Goal: Task Accomplishment & Management: Manage account settings

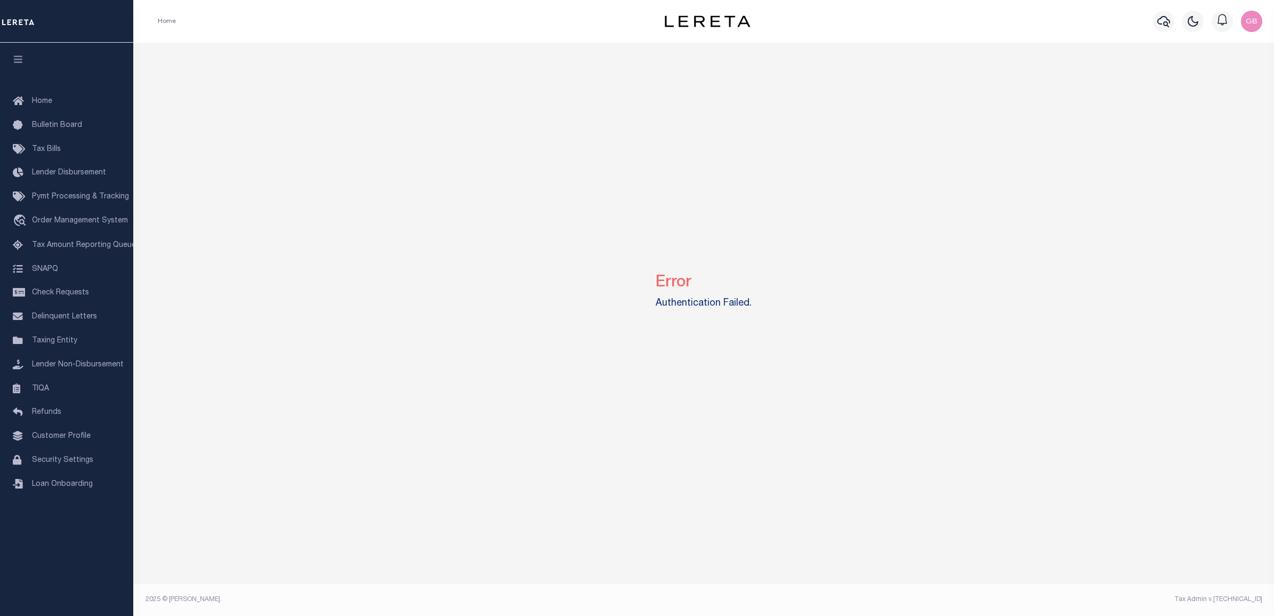
click at [1248, 21] on img "button" at bounding box center [1251, 21] width 21 height 21
click at [1215, 70] on link "Sign out" at bounding box center [1223, 76] width 84 height 18
click at [1244, 16] on img "button" at bounding box center [1251, 21] width 21 height 21
click at [1209, 52] on span "Profile" at bounding box center [1205, 48] width 22 height 7
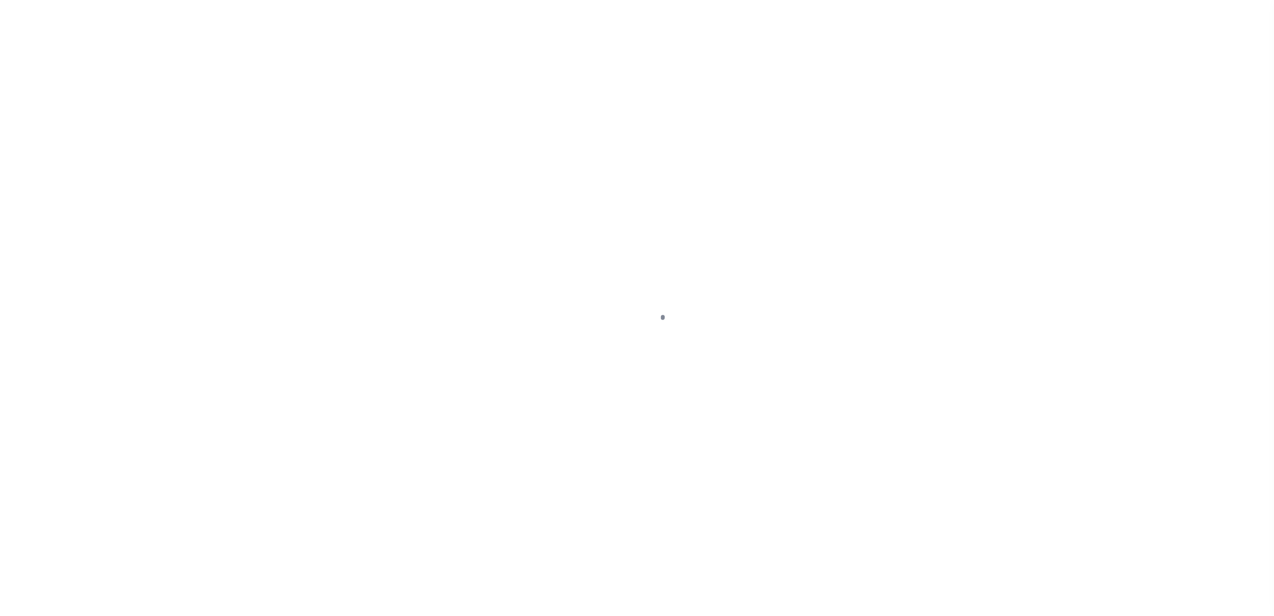
type input "[PERSON_NAME]"
type input "[EMAIL_ADDRESS][DOMAIN_NAME]"
type input "-"
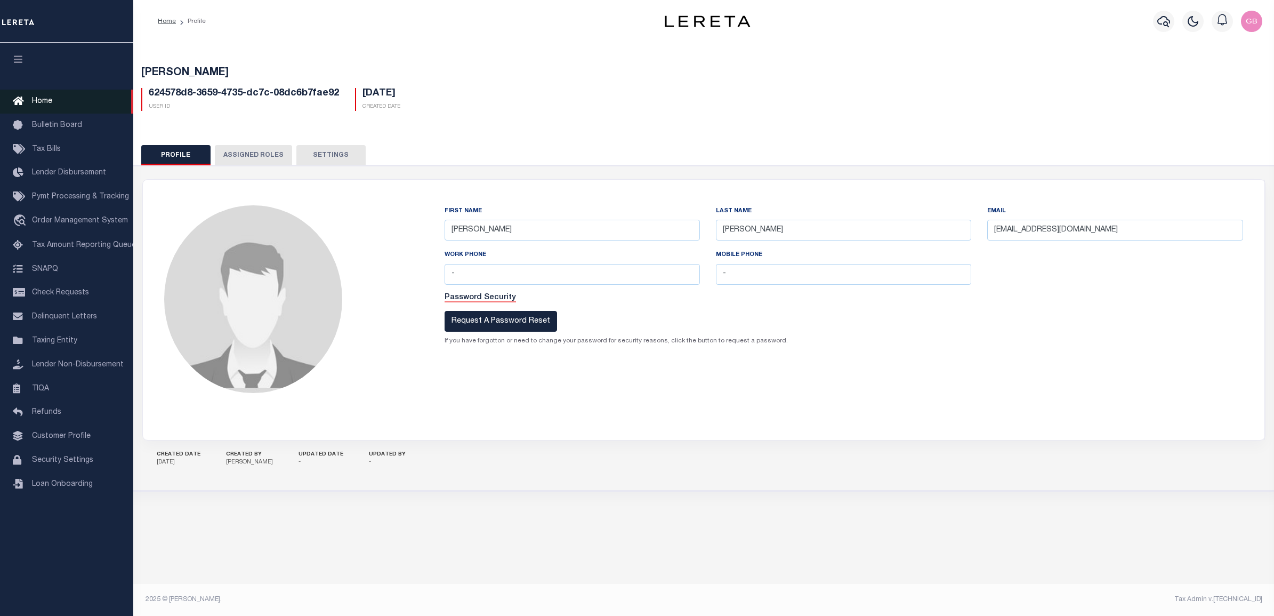
click at [40, 102] on span "Home" at bounding box center [42, 101] width 20 height 7
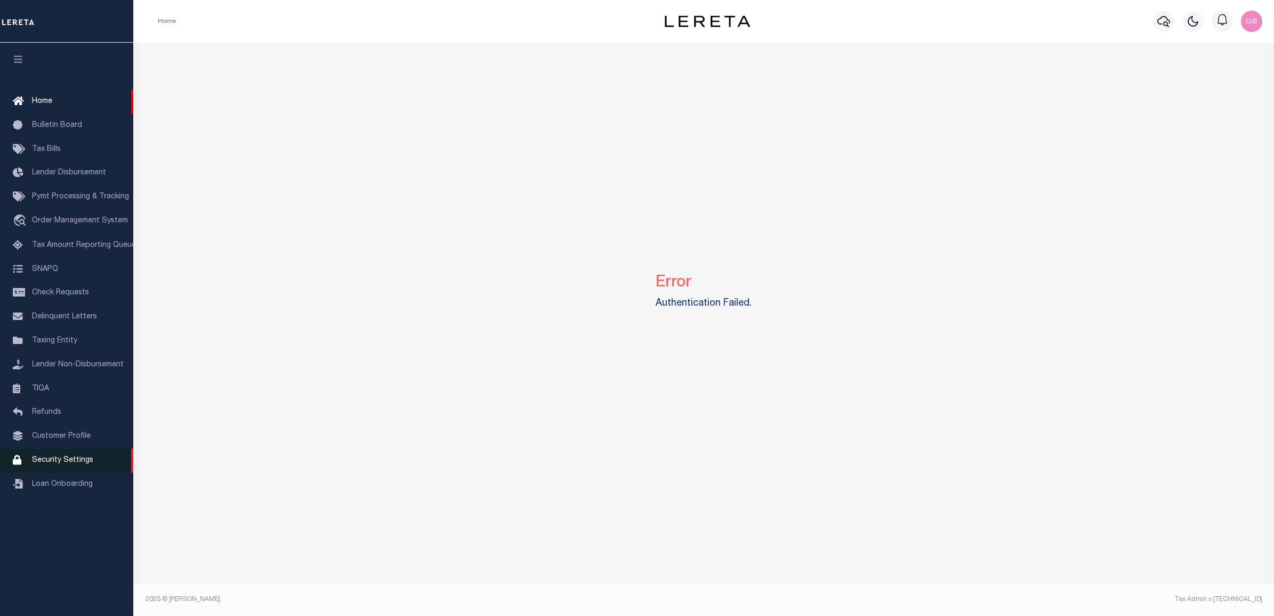
click at [43, 464] on span "Security Settings" at bounding box center [62, 459] width 61 height 7
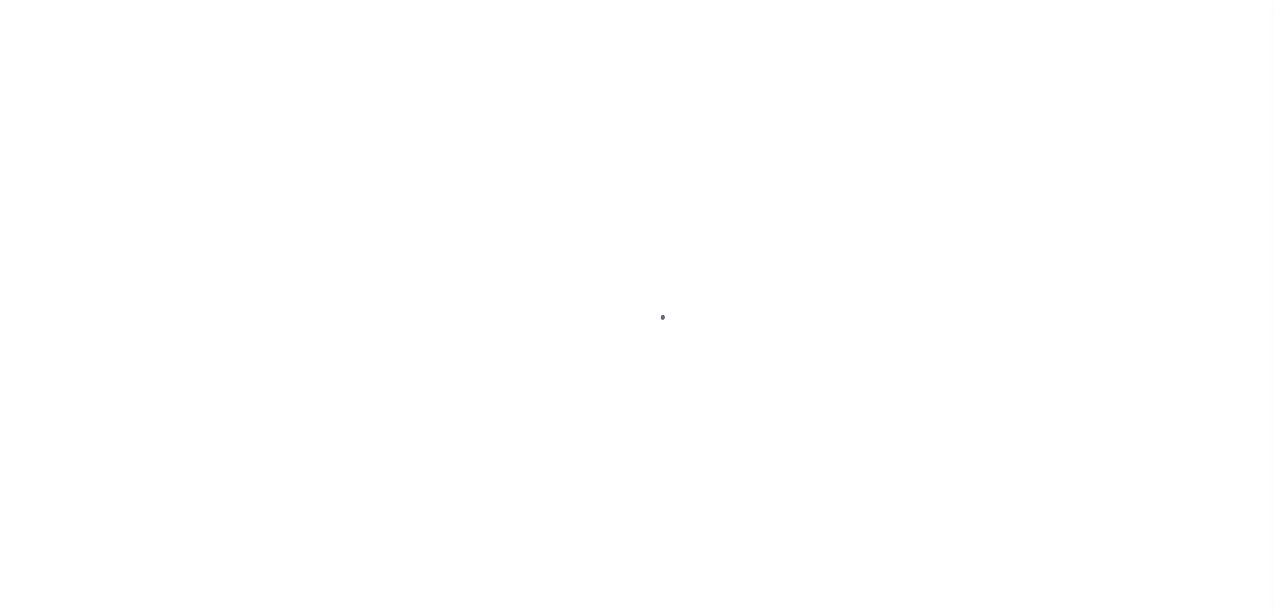
select select "100"
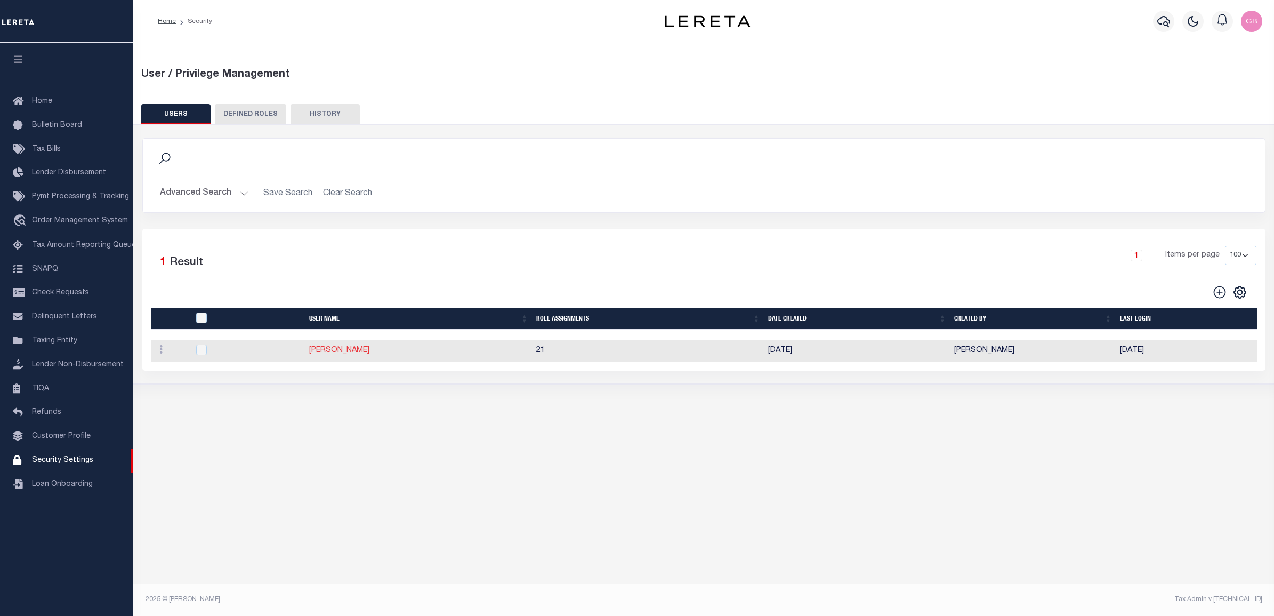
click at [336, 354] on link "Bradley Gabrielle" at bounding box center [339, 350] width 60 height 7
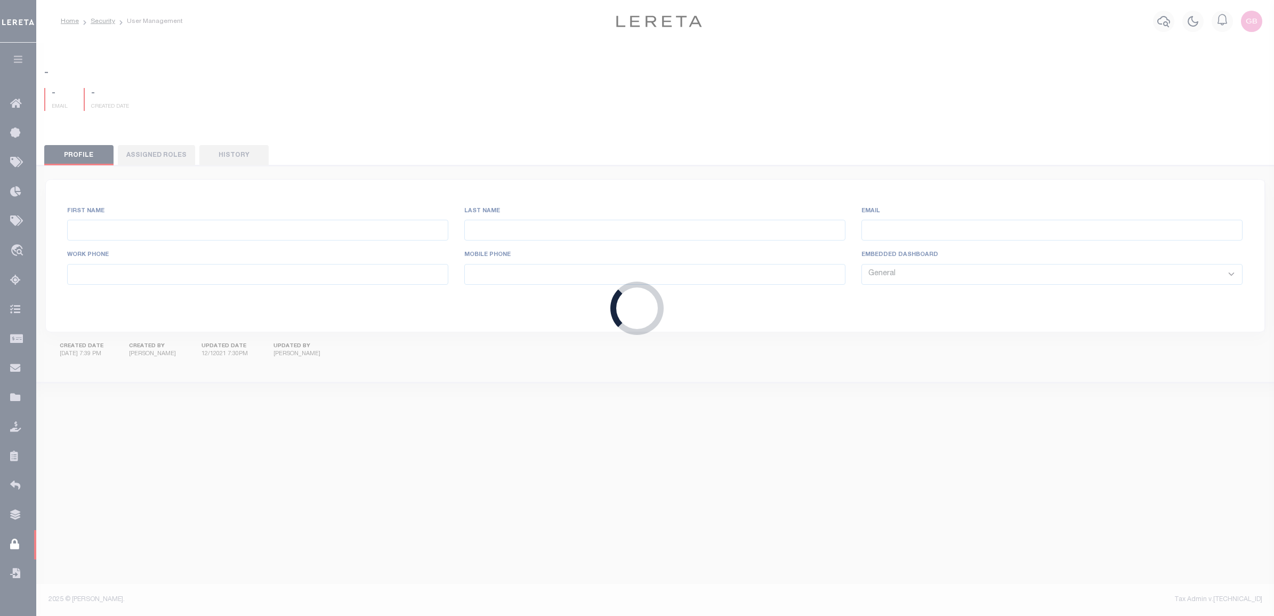
type input "Bradley"
type input "Gabrielle"
type input "GBradley@lereta.net"
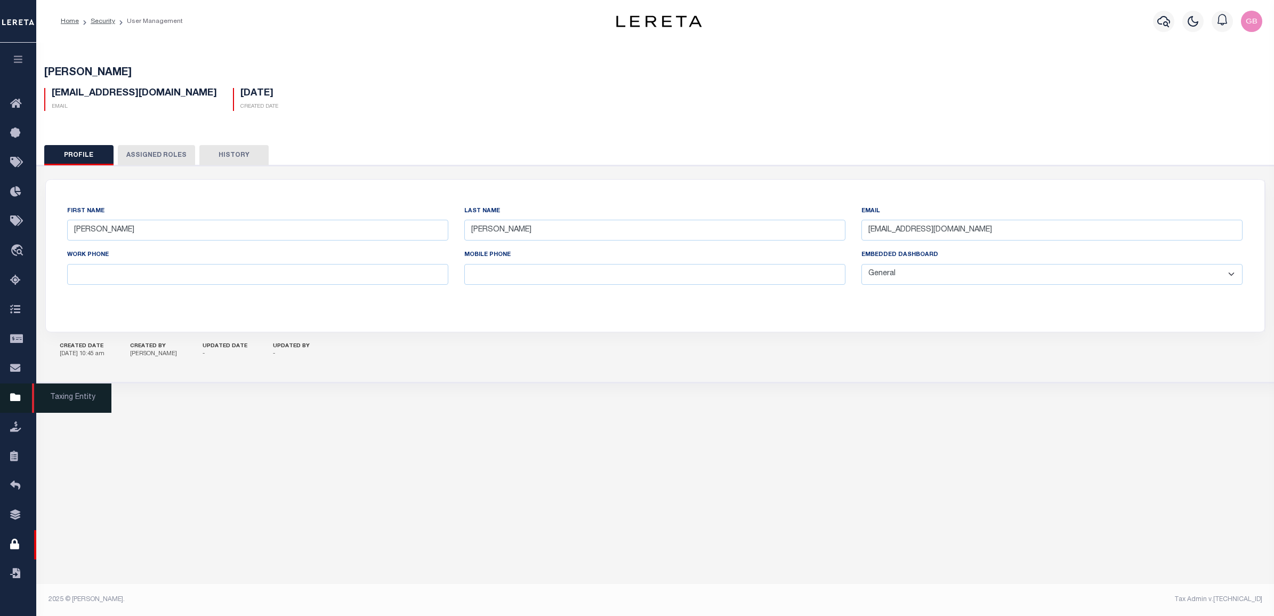
drag, startPoint x: 12, startPoint y: 404, endPoint x: 132, endPoint y: 232, distance: 209.0
click at [12, 403] on icon at bounding box center [18, 397] width 17 height 13
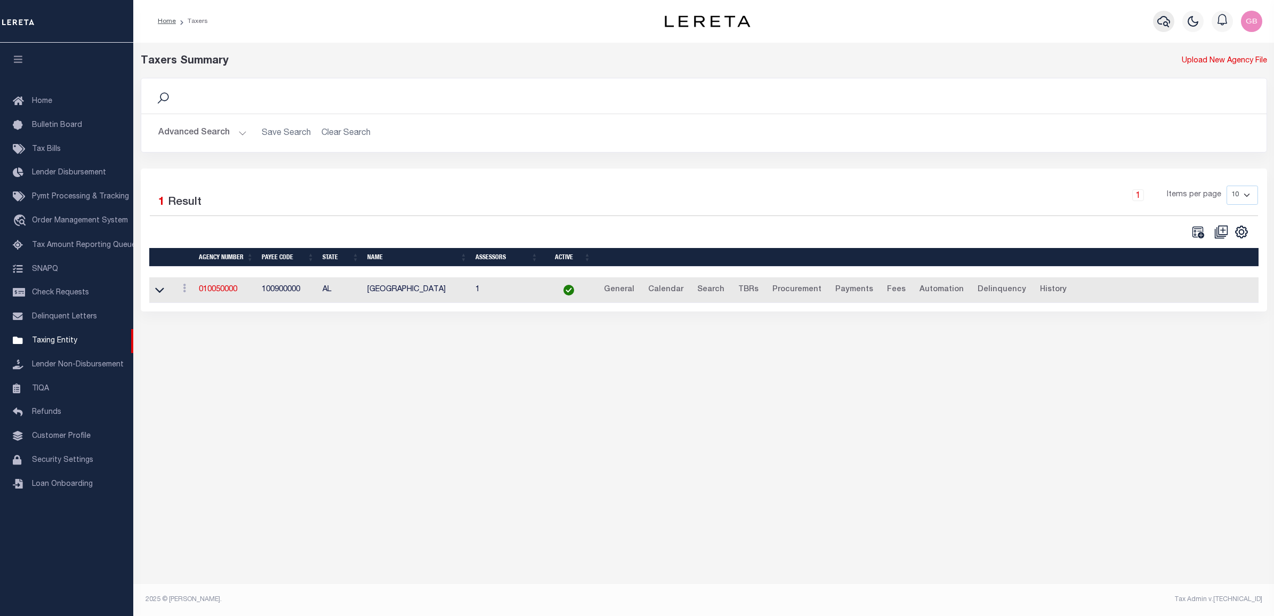
click at [1163, 21] on icon "button" at bounding box center [1163, 21] width 13 height 13
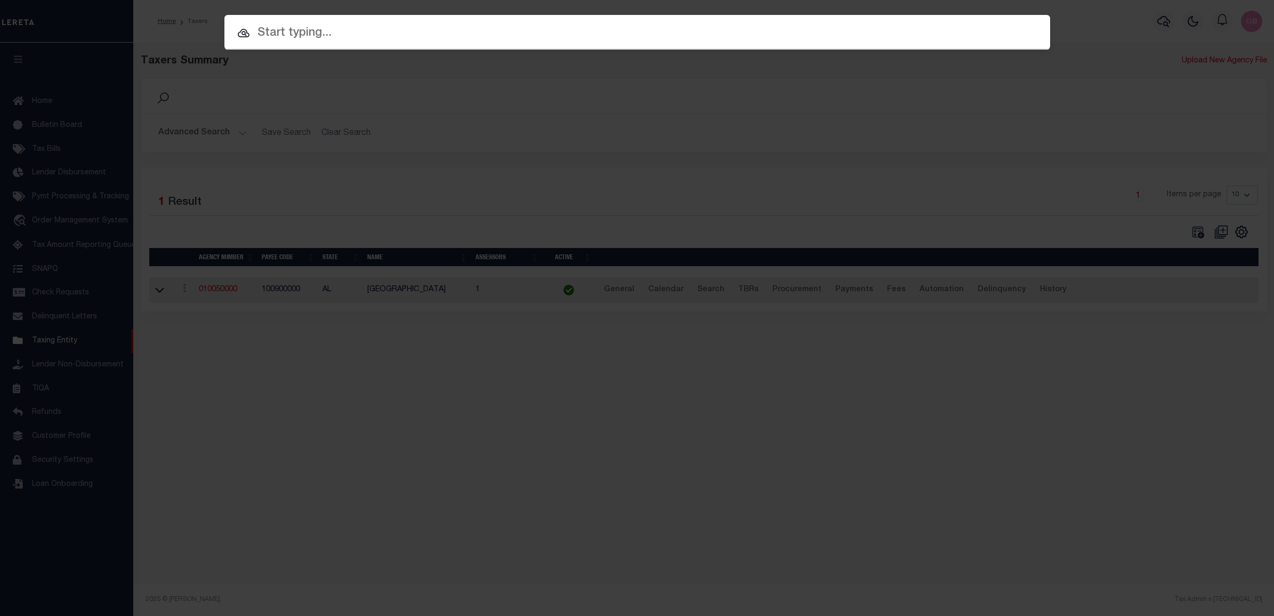
paste input "3269502"
type input "3269502"
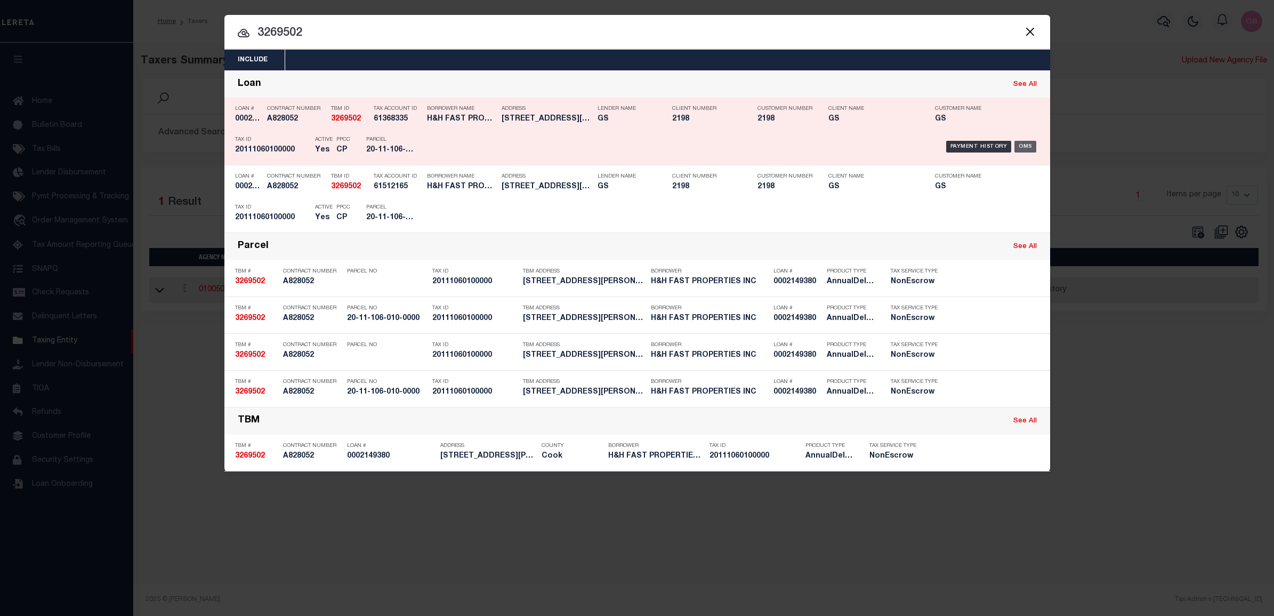
click at [1023, 149] on div "OMS" at bounding box center [1026, 147] width 22 height 12
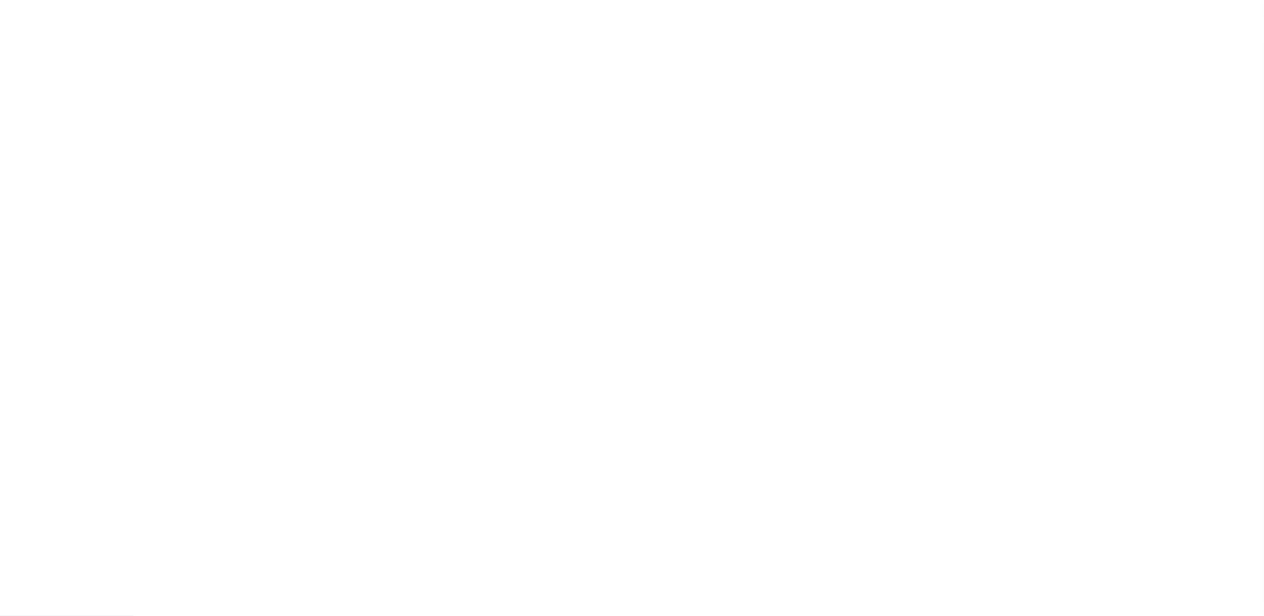
type input "0002149380"
type input "H&H FAST PROPERTIES INC"
select select
select select "NonEscrow"
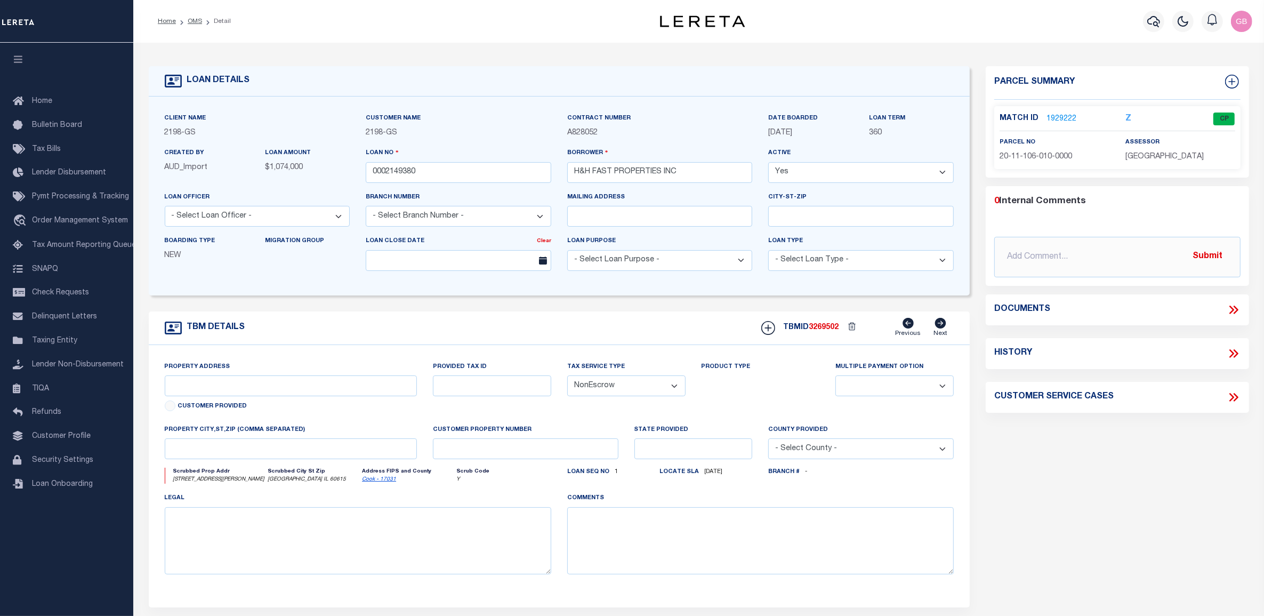
select select "14699"
type input "[STREET_ADDRESS][PERSON_NAME]"
select select
type input "[GEOGRAPHIC_DATA] IL 60615"
type input "IL"
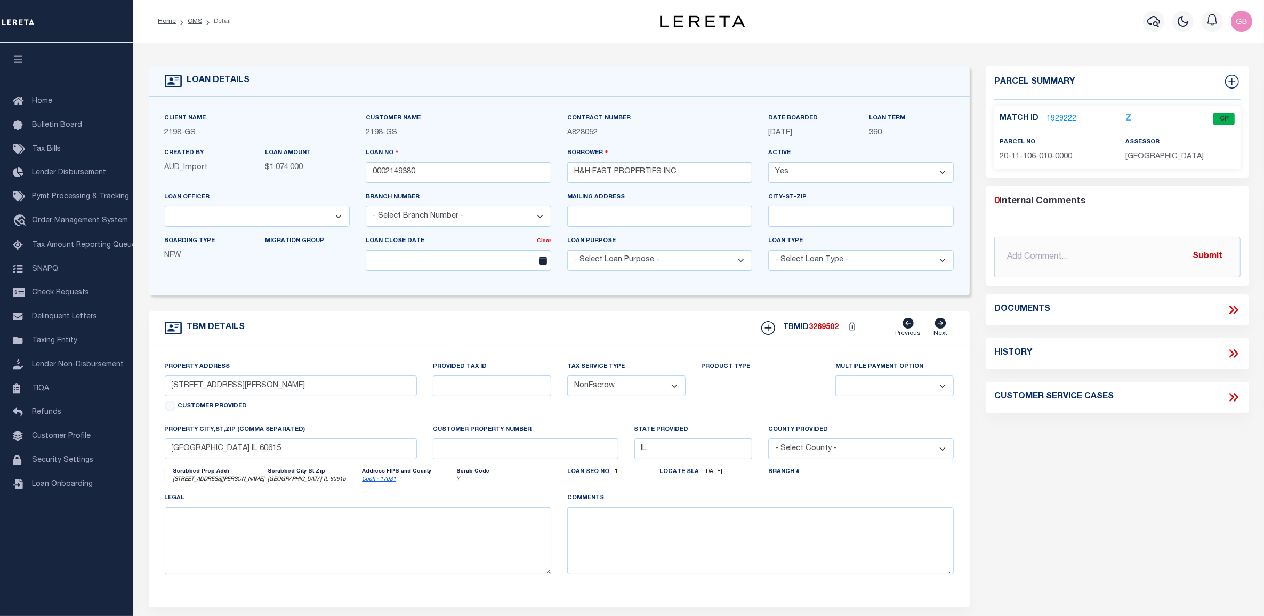
select select
click at [1056, 120] on link "1929222" at bounding box center [1062, 119] width 30 height 11
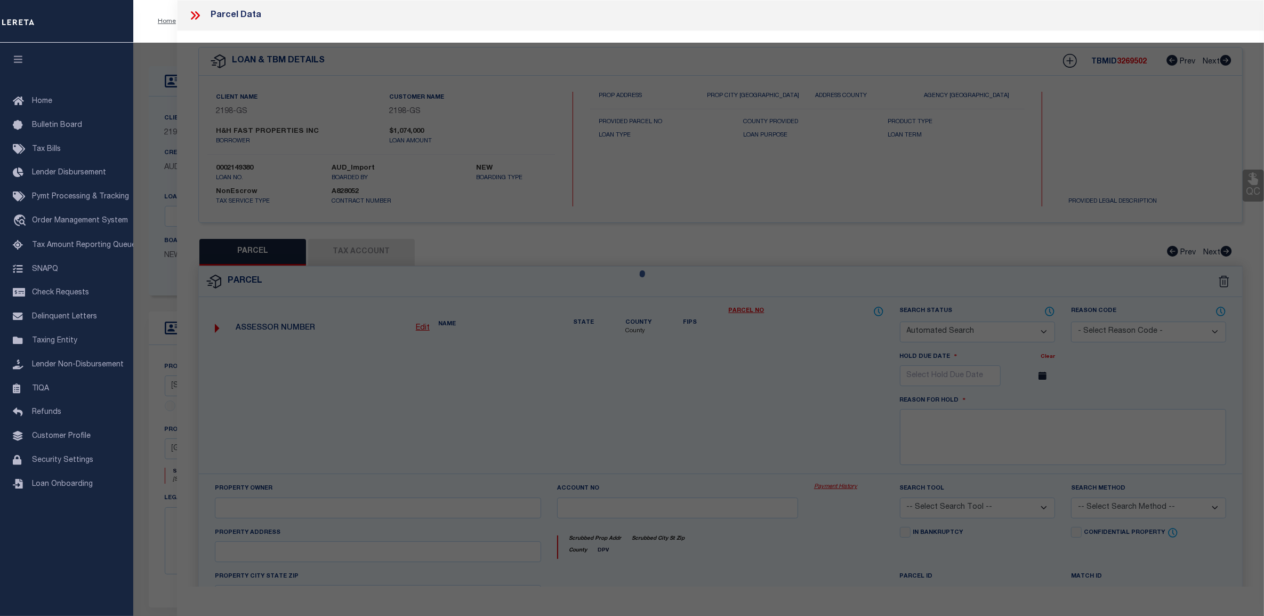
checkbox input "false"
select select "CP"
type input "H & H FAST PROPERTIES"
select select
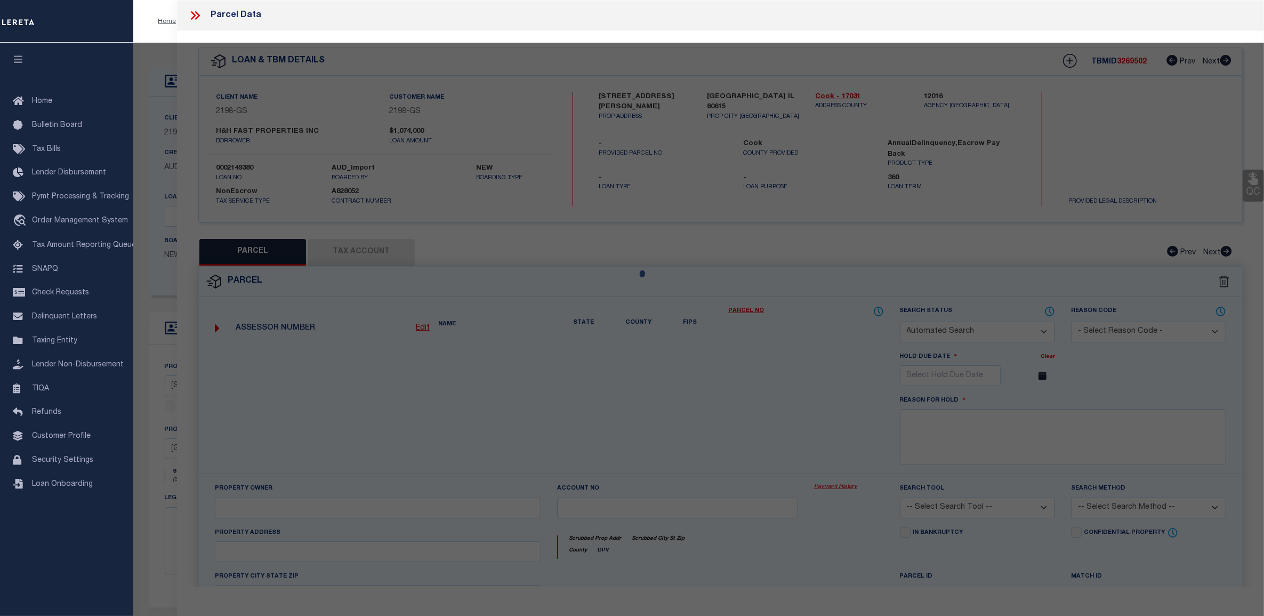
type input "[STREET_ADDRESS][PERSON_NAME]"
checkbox input "false"
type input "CHICAGO IL 60615"
type textarea "Lot Size (SqFt): 12,500 Building (SqFt): 3,522"
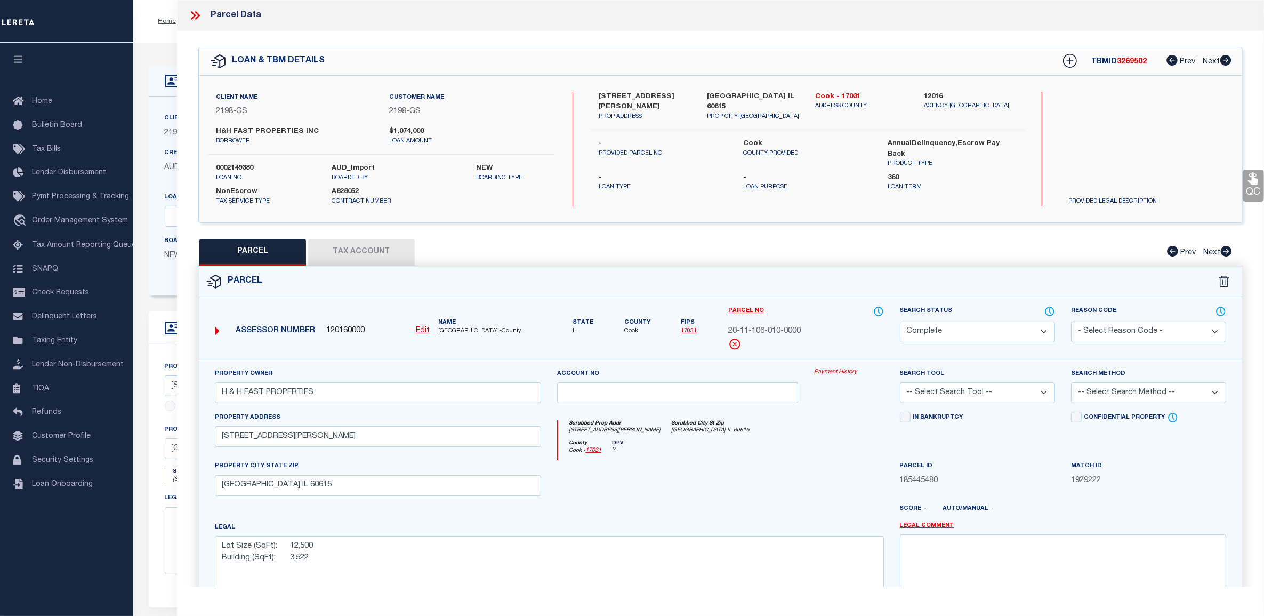
click at [837, 369] on link "Payment History" at bounding box center [849, 372] width 70 height 9
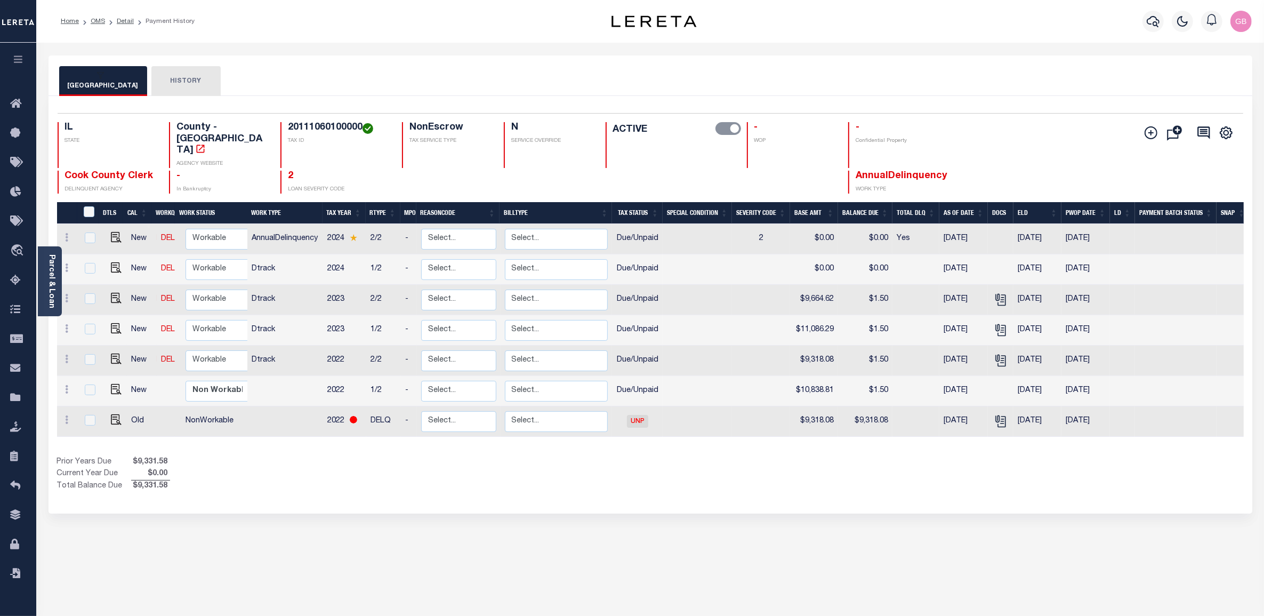
click at [45, 281] on div "Parcel & Loan" at bounding box center [50, 281] width 24 height 70
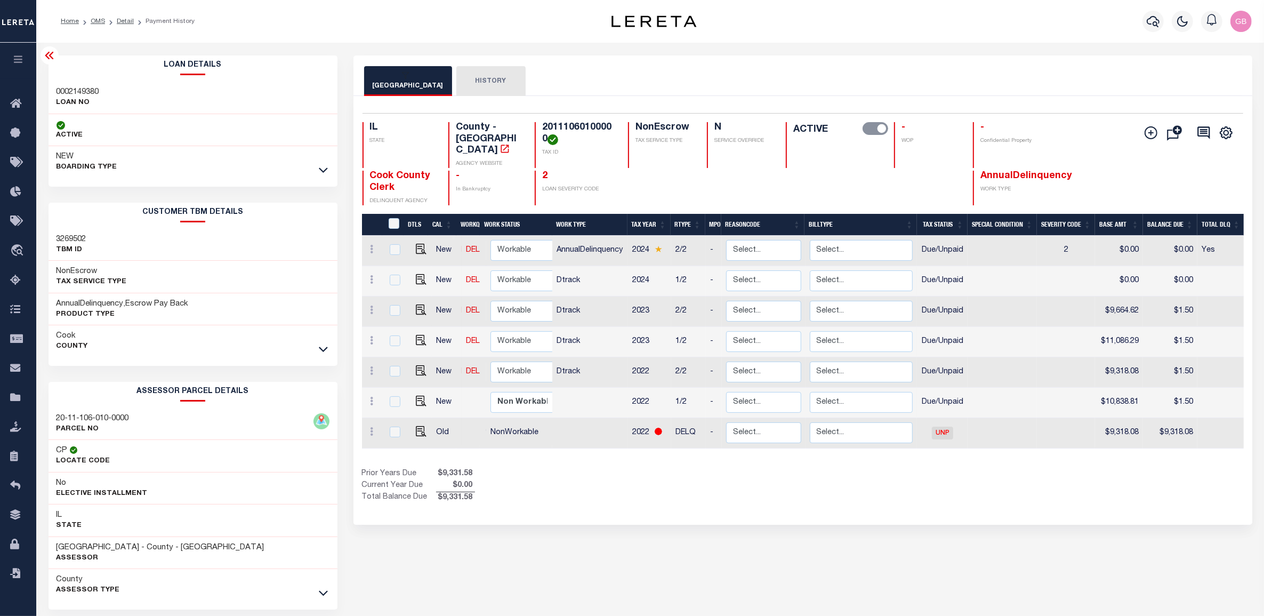
click at [486, 86] on button "HISTORY" at bounding box center [490, 81] width 69 height 30
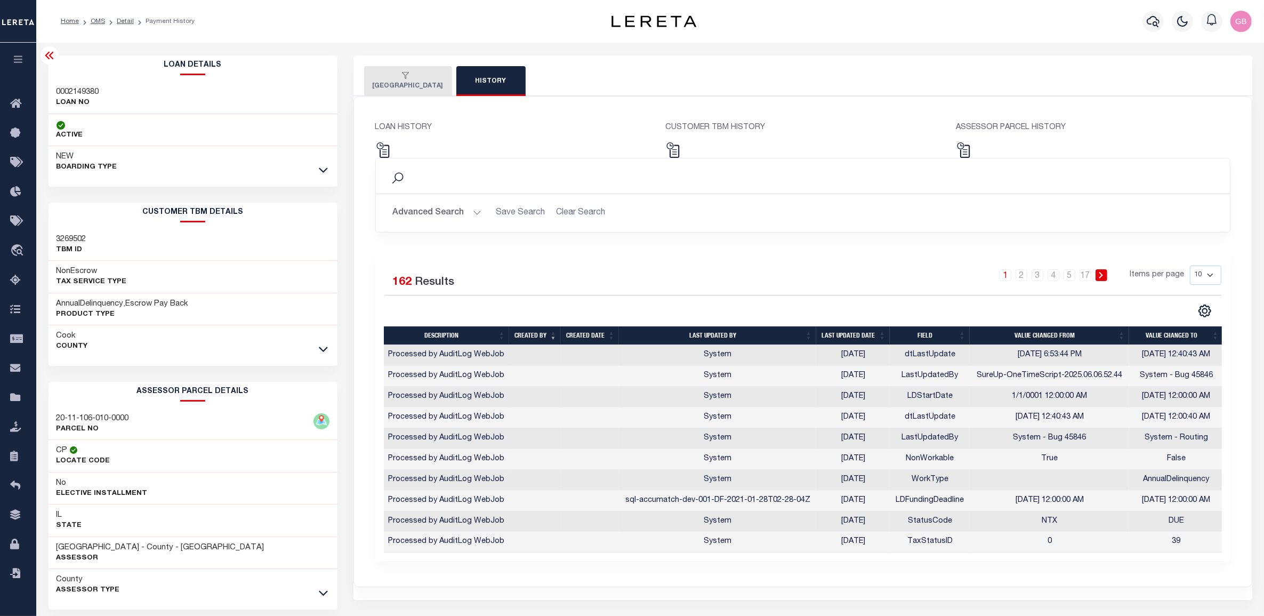
click at [52, 62] on icon at bounding box center [49, 55] width 13 height 13
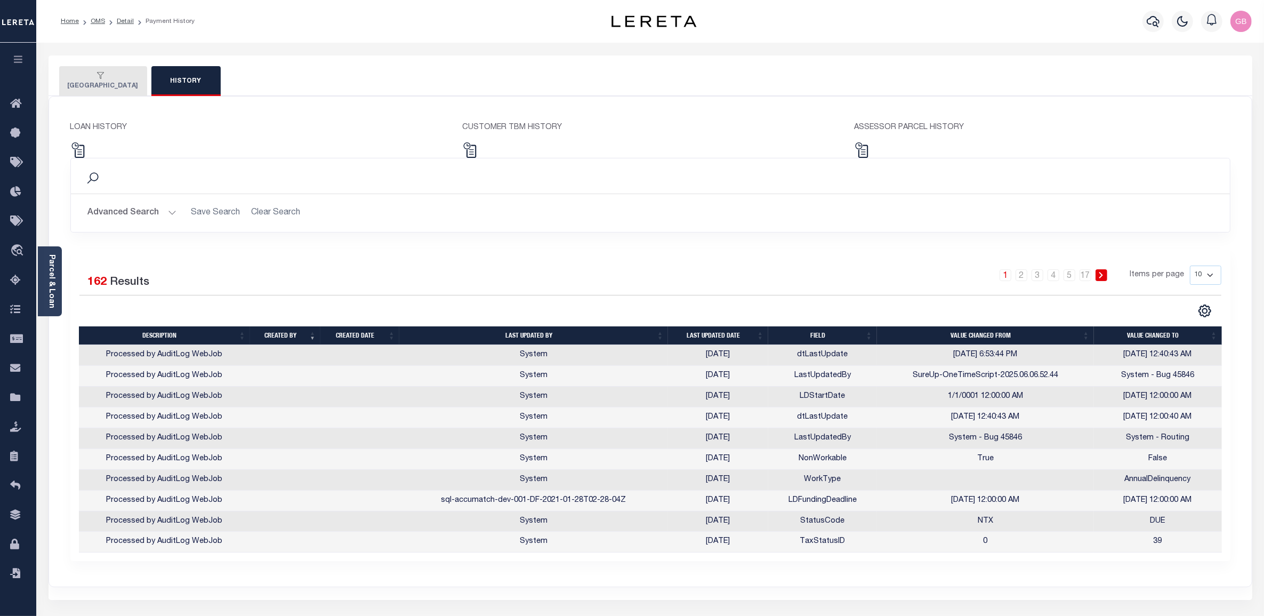
click at [114, 20] on li "Detail" at bounding box center [119, 22] width 29 height 10
click at [124, 20] on link "Detail" at bounding box center [125, 21] width 17 height 6
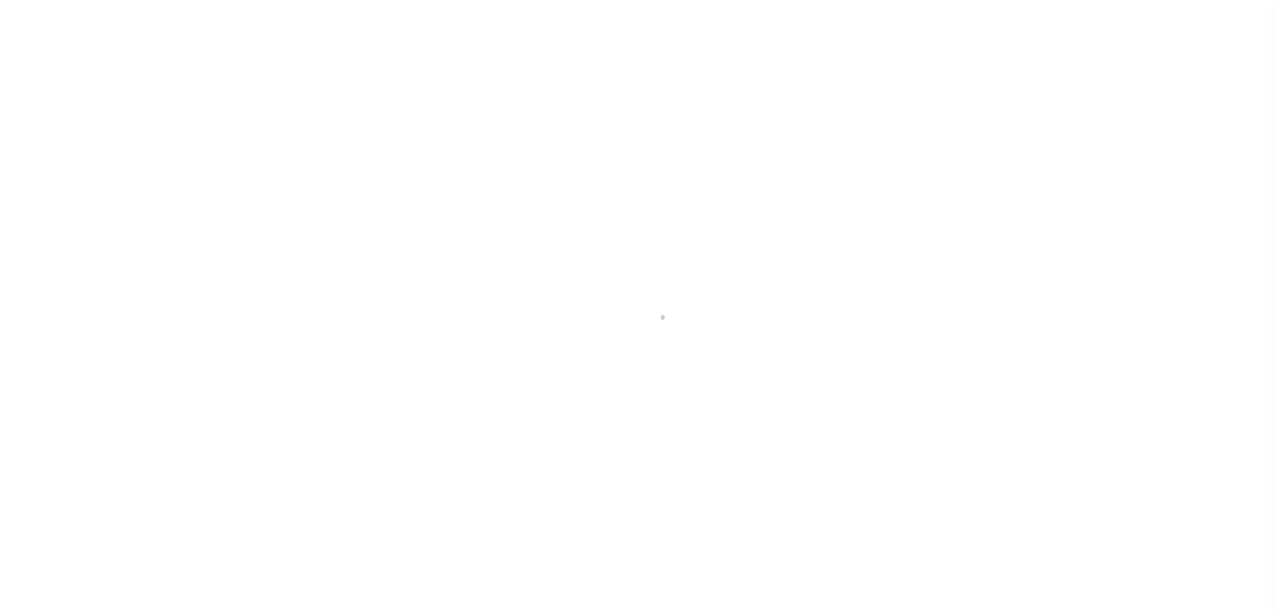
type input "0002149380"
type input "H&H FAST PROPERTIES INC"
select select
select select "NonEscrow"
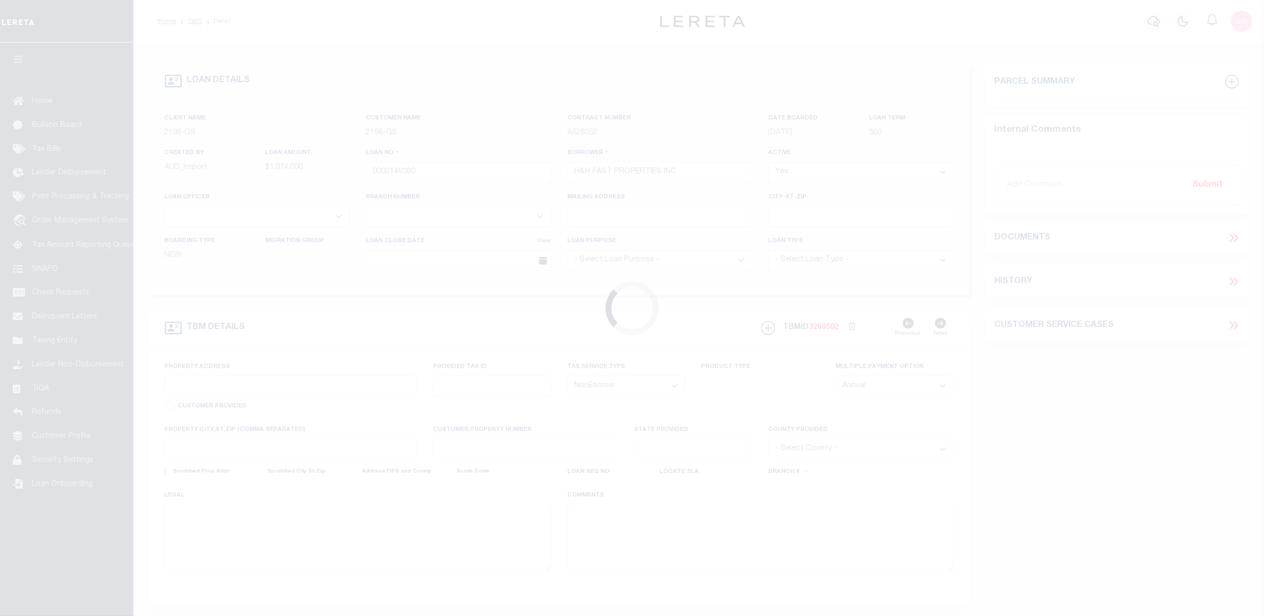
type input "[STREET_ADDRESS][PERSON_NAME]"
select select
type input "[GEOGRAPHIC_DATA] IL 60615"
type input "IL"
select select
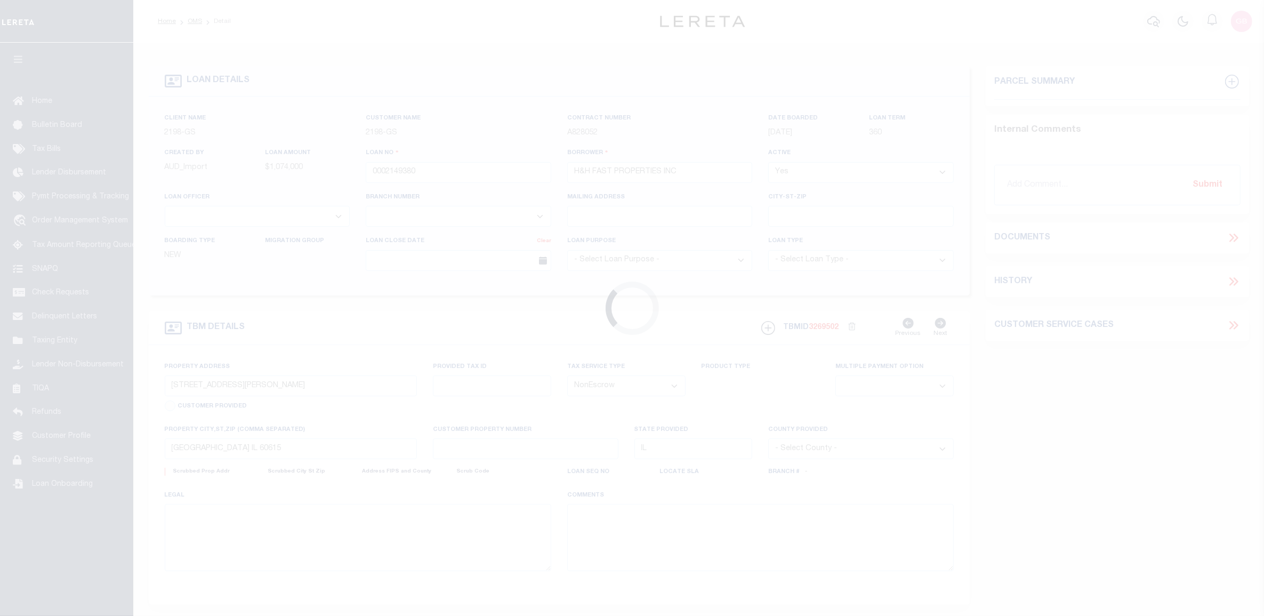
select select "14699"
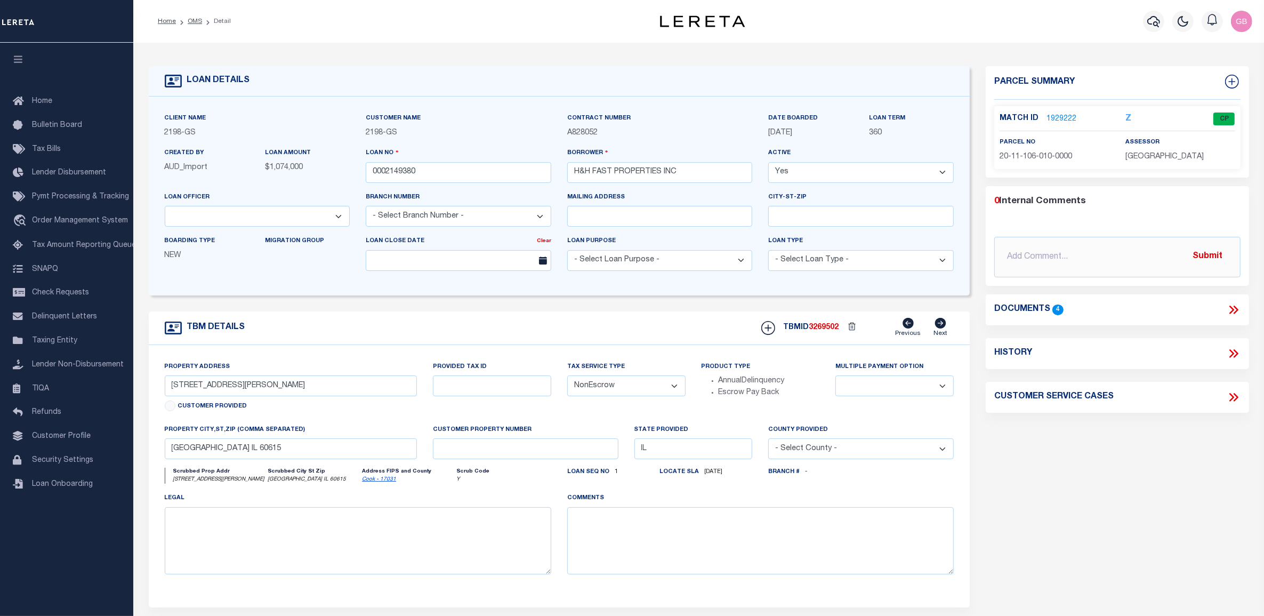
click at [1237, 355] on icon at bounding box center [1235, 353] width 5 height 9
select select "100"
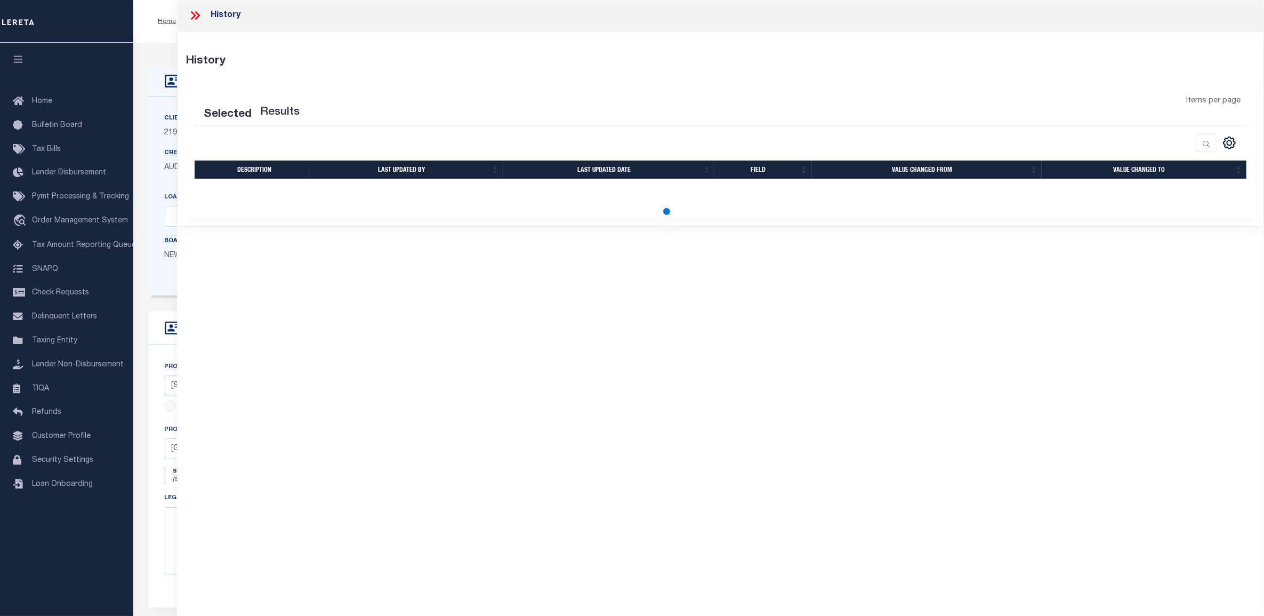
select select "100"
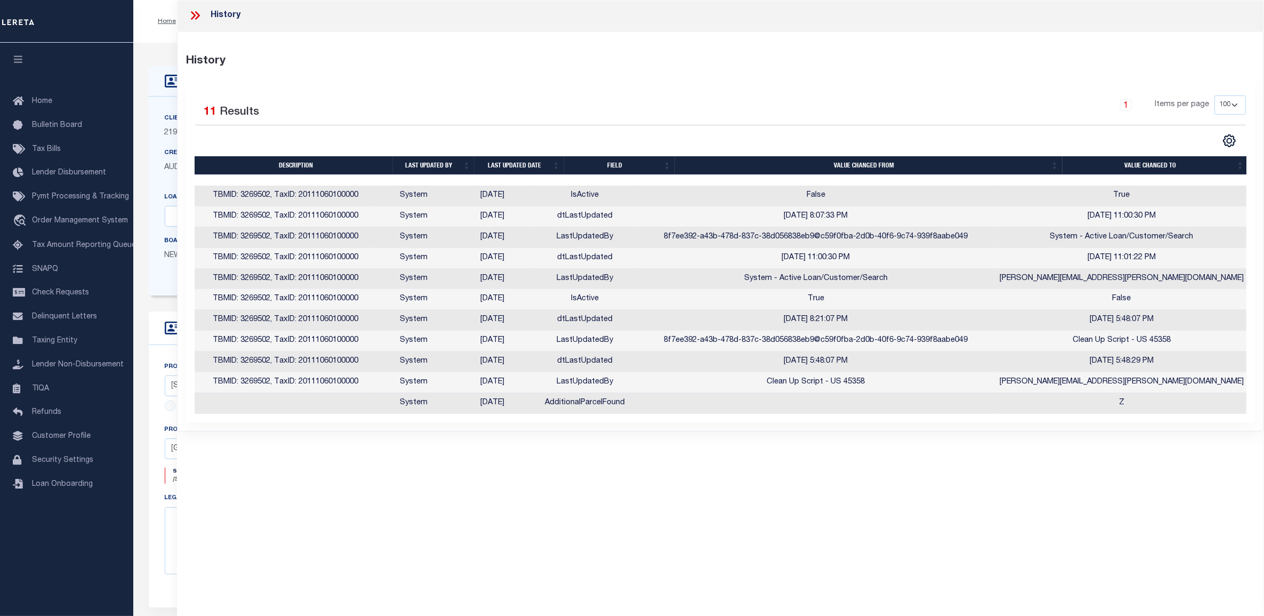
click at [196, 20] on icon at bounding box center [195, 16] width 14 height 14
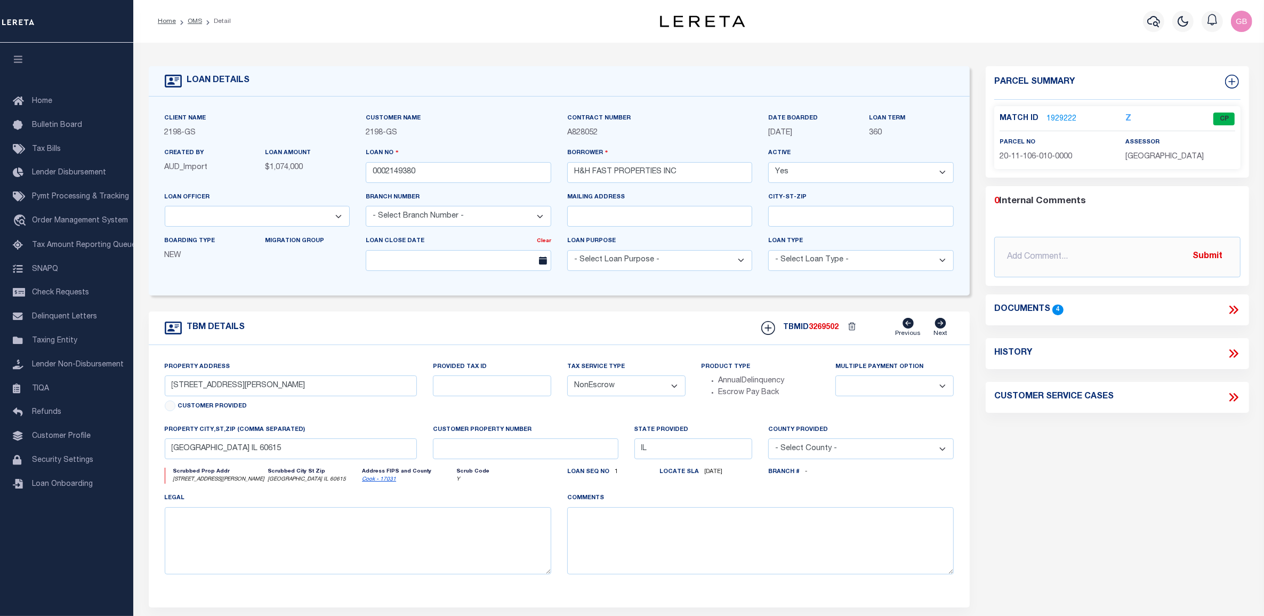
click at [1064, 120] on link "1929222" at bounding box center [1062, 119] width 30 height 11
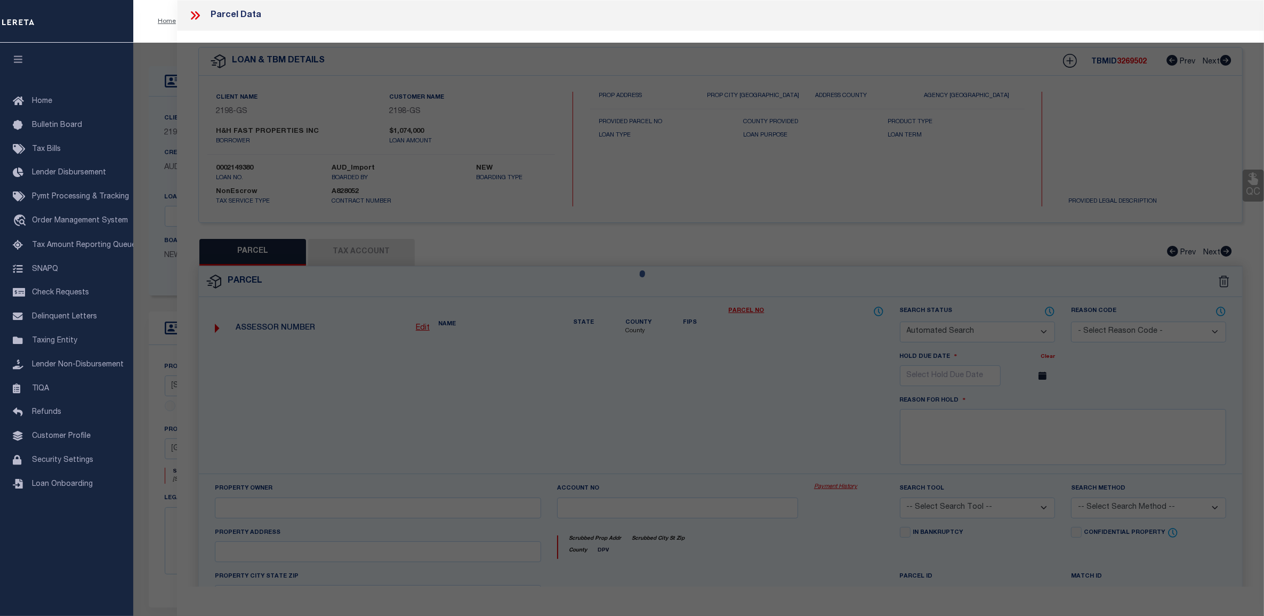
checkbox input "false"
select select "CP"
type input "H & H FAST PROPERTIES"
select select
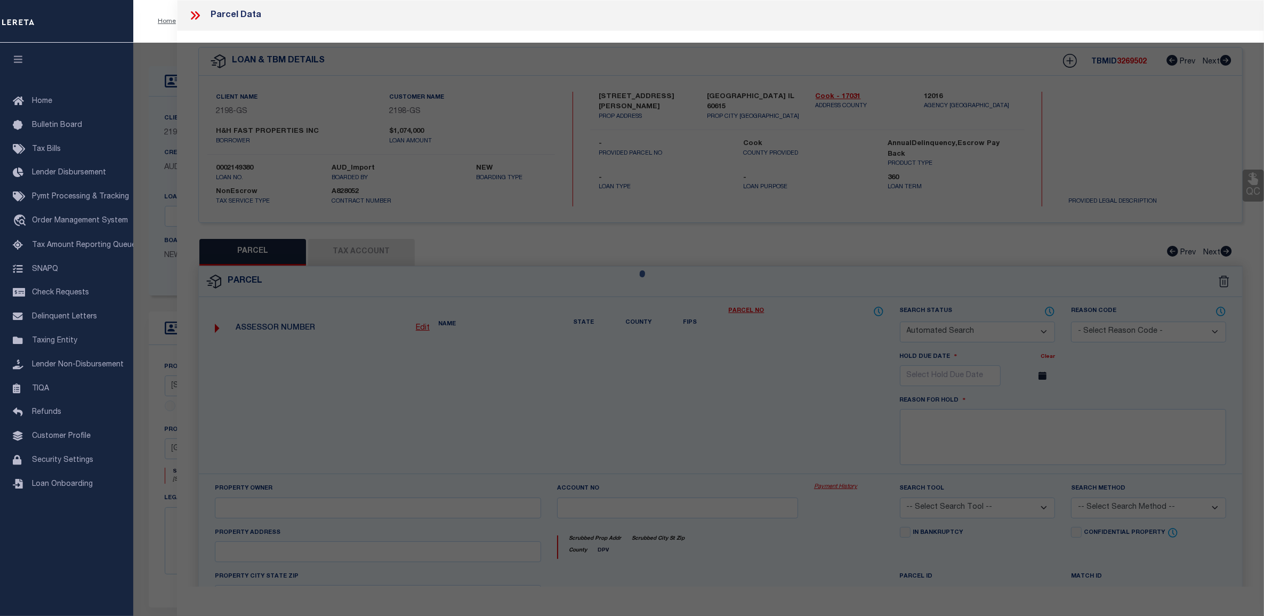
type input "4840 S ELLIS AVE"
checkbox input "false"
type input "CHICAGO IL 60615"
type textarea "Lot Size (SqFt): 12,500 Building (SqFt): 3,522"
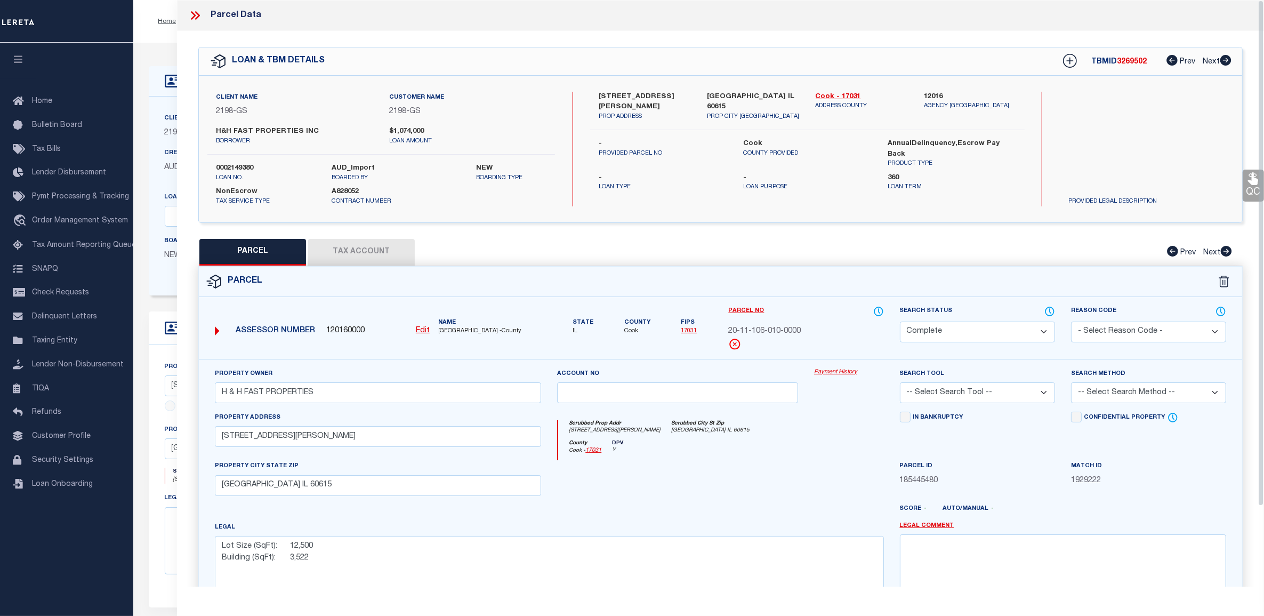
drag, startPoint x: 831, startPoint y: 371, endPoint x: 827, endPoint y: 401, distance: 30.6
click at [832, 371] on link "Payment History" at bounding box center [849, 372] width 70 height 9
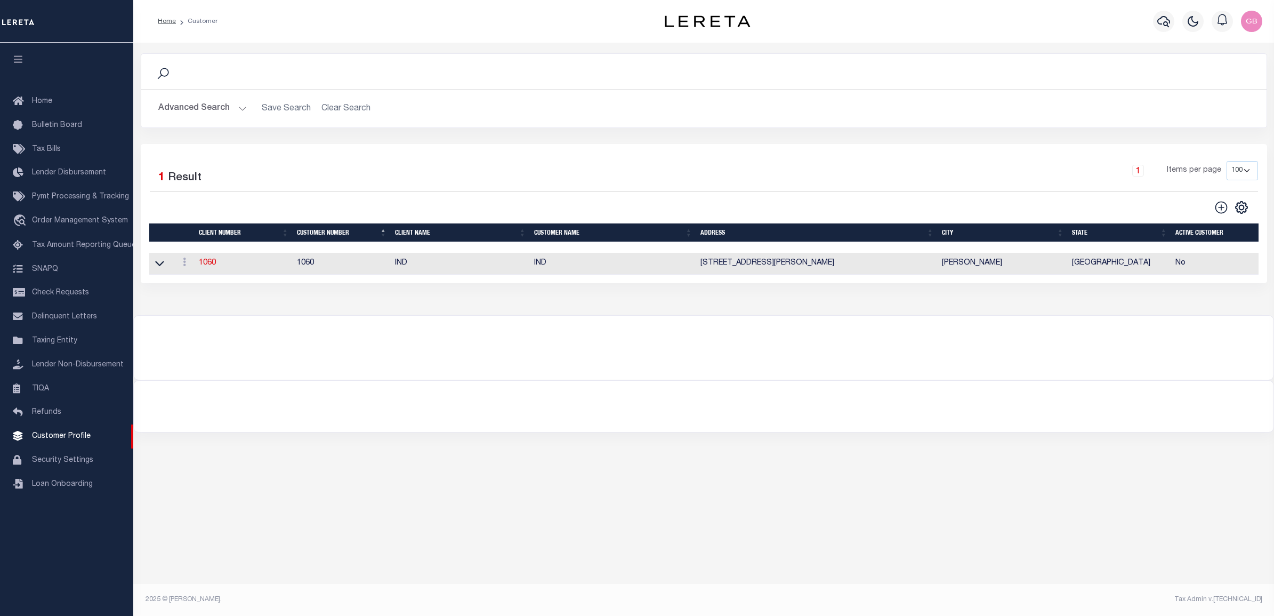
click at [202, 103] on button "Advanced Search" at bounding box center [202, 108] width 89 height 21
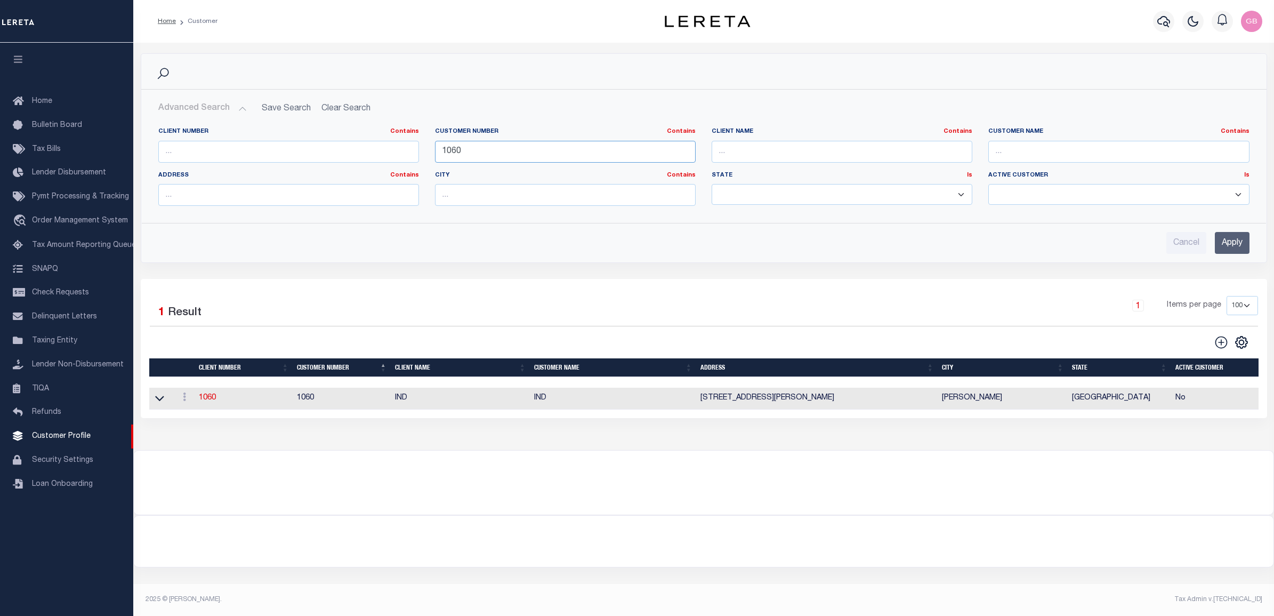
drag, startPoint x: 374, startPoint y: 158, endPoint x: 1008, endPoint y: 64, distance: 641.4
click at [376, 158] on div "Client Number Contains Contains Is Customer Number Contains Contains Is 1060 Is" at bounding box center [703, 170] width 1107 height 87
type input "2198"
click at [1248, 236] on input "Apply" at bounding box center [1232, 243] width 35 height 22
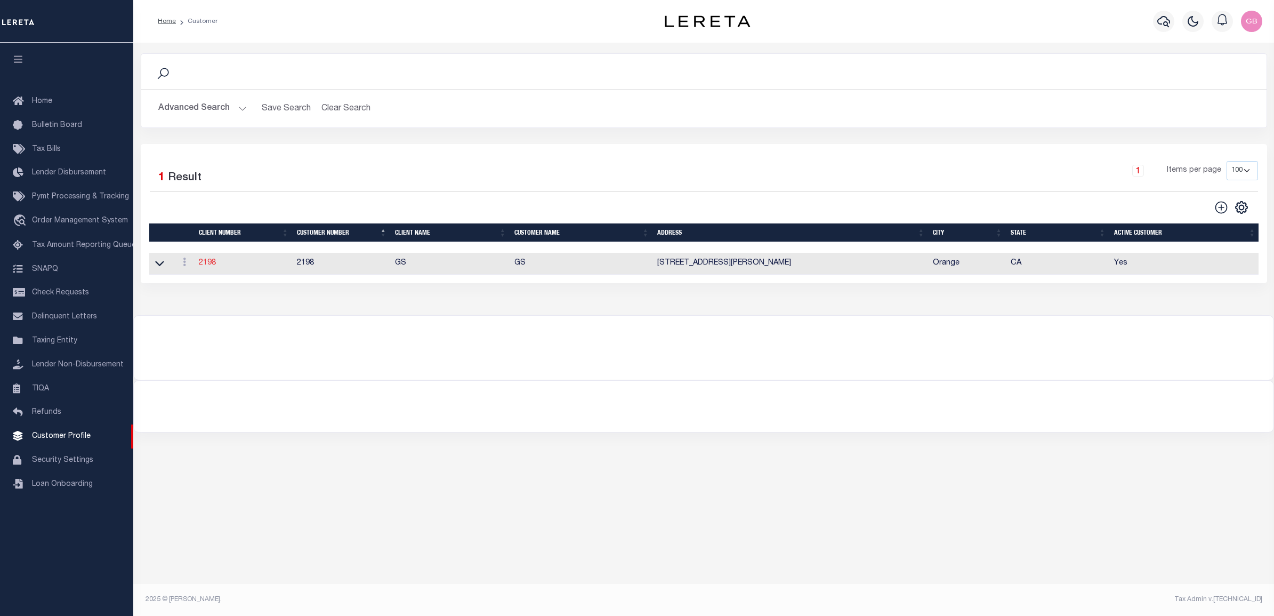
click at [206, 263] on link "2198" at bounding box center [207, 262] width 17 height 7
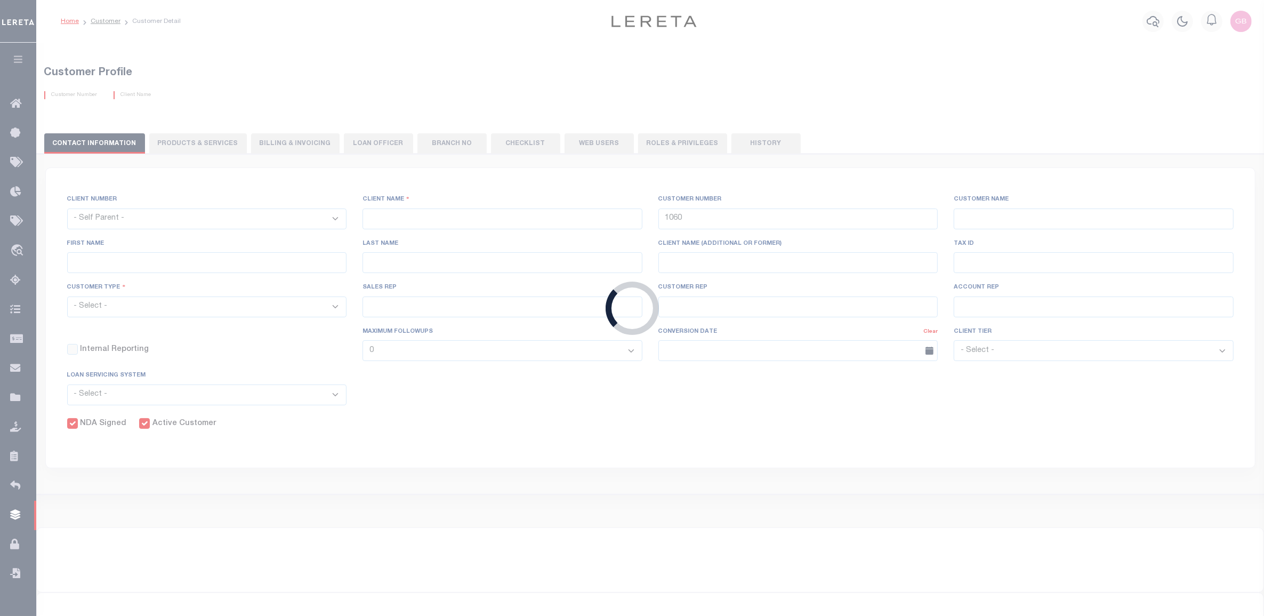
select select
type input "GS"
type input "2198"
type input "GS"
type input "Angela"
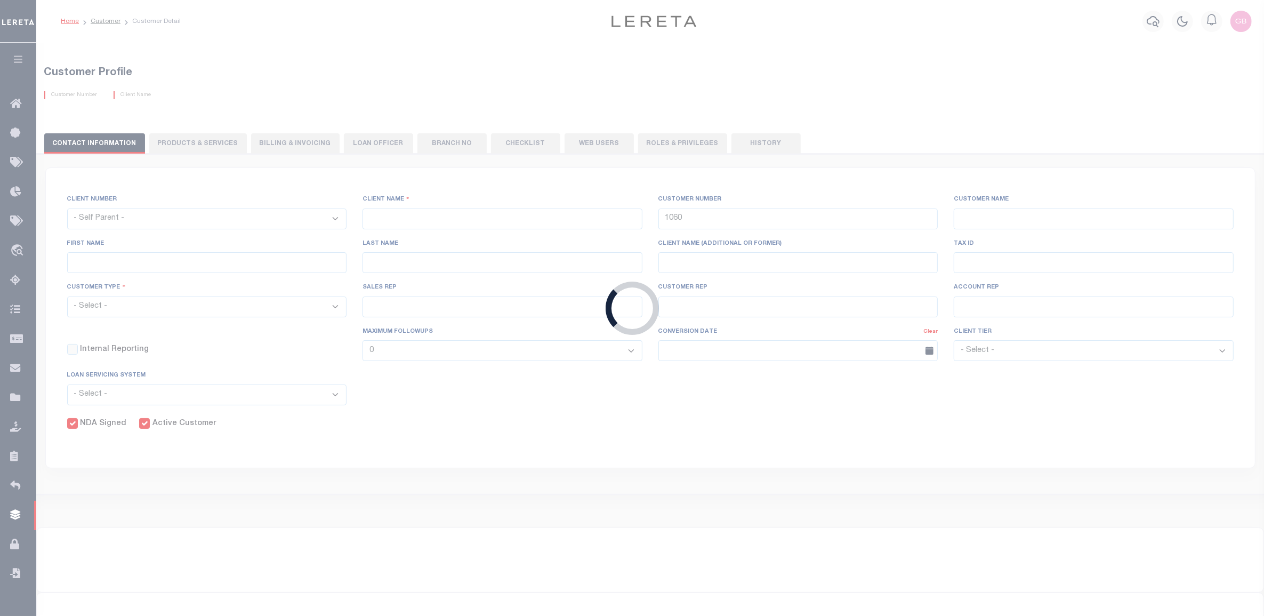
type input "Suttey"
select select "Mixed Portfolio"
type input "Daniel Telles"
type input "Barbara Kendrick"
type input "Tony Targhetta"
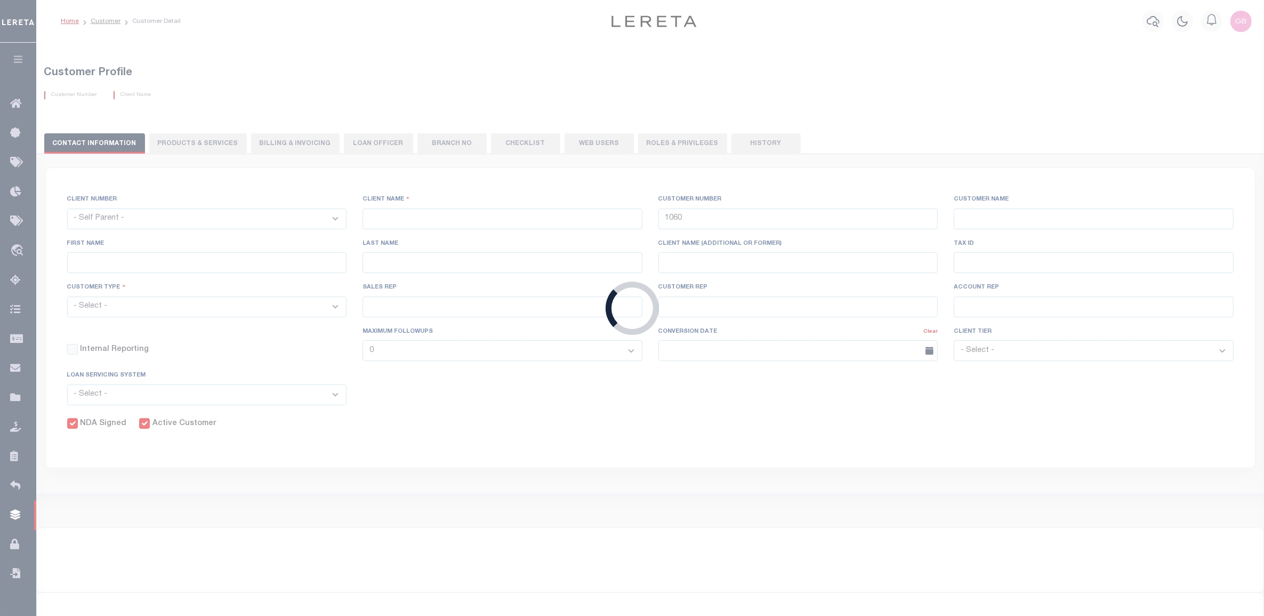
checkbox input "true"
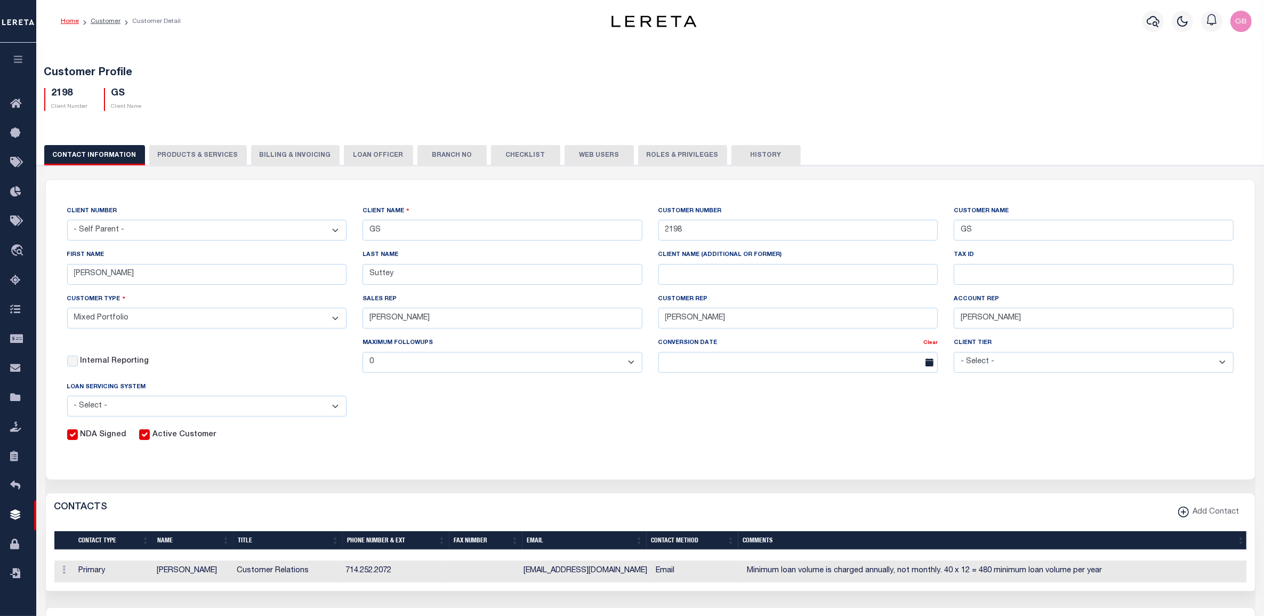
click at [194, 153] on button "PRODUCTS & SERVICES" at bounding box center [198, 155] width 98 height 20
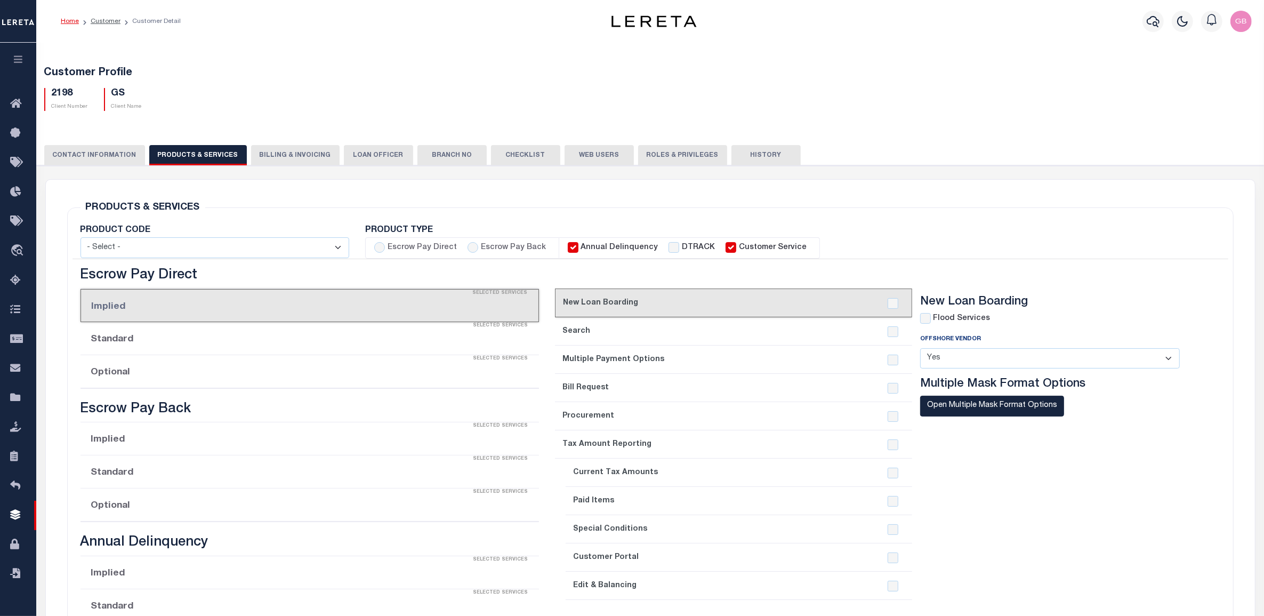
select select "STX"
radio input "true"
checkbox input "true"
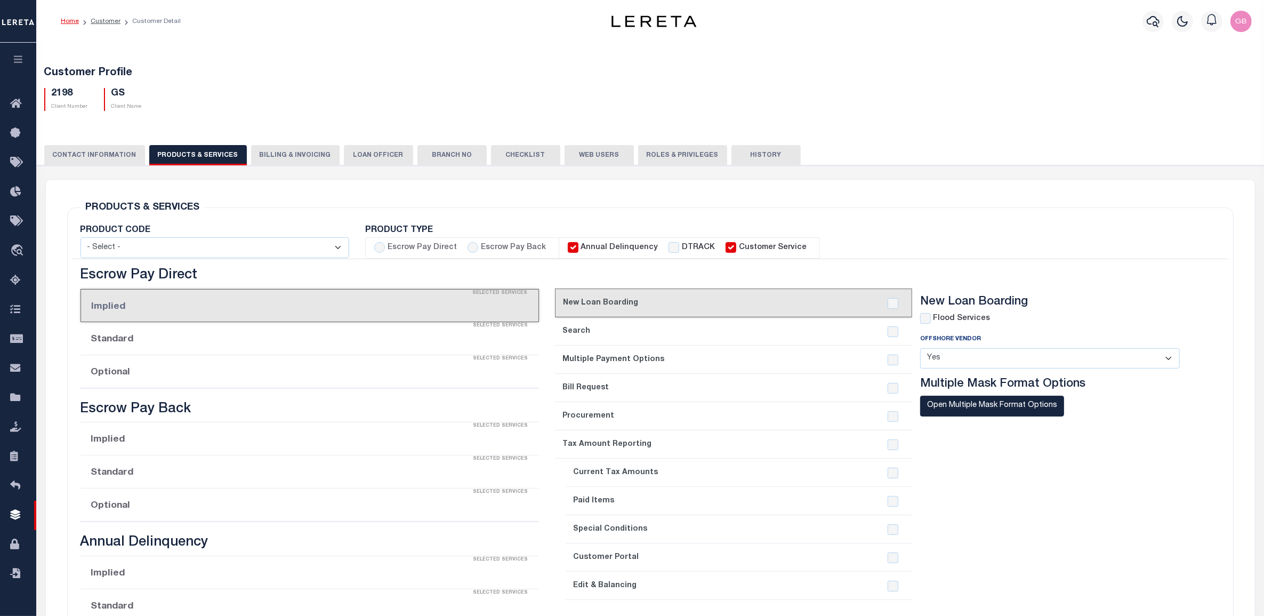
checkbox input "true"
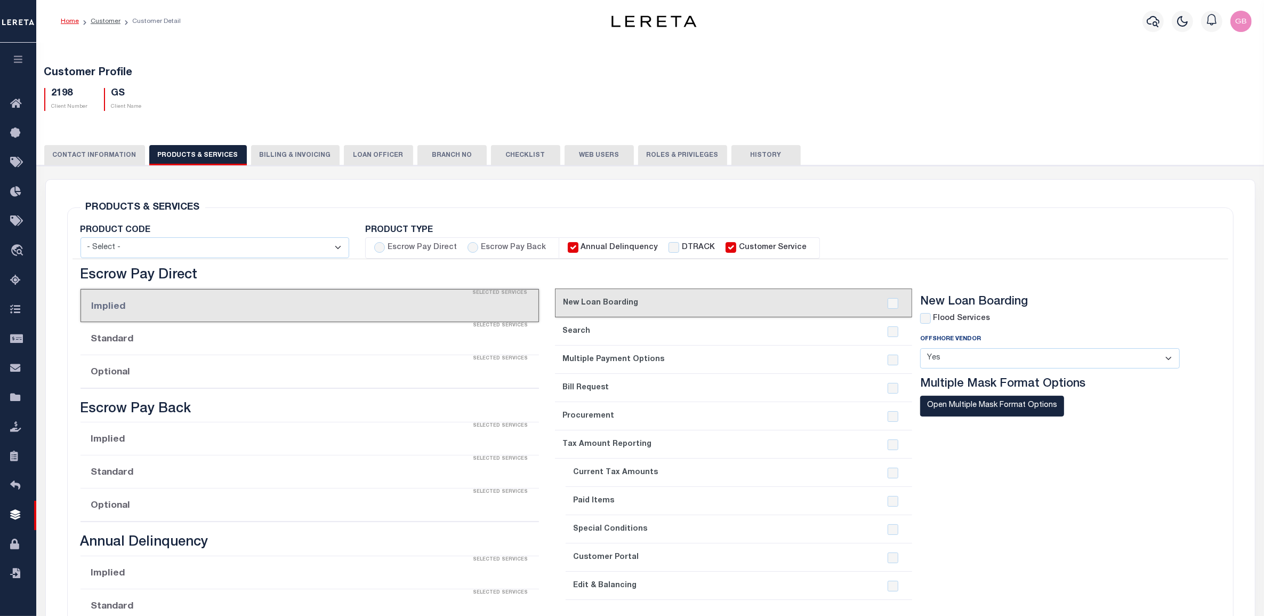
checkbox input "true"
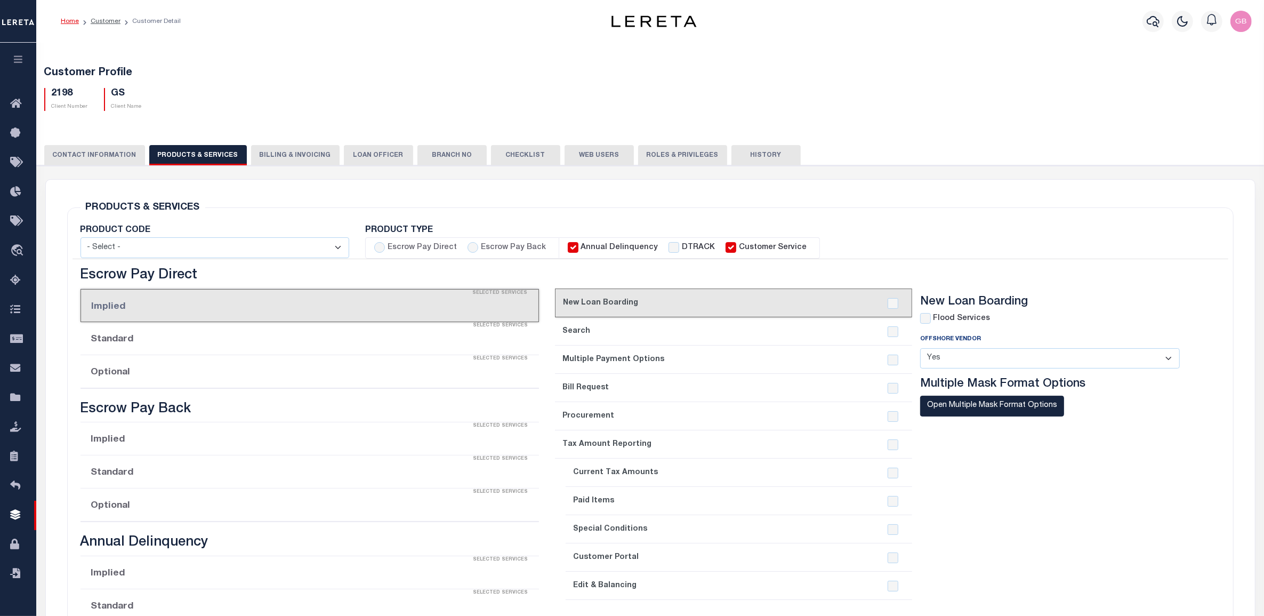
checkbox input "true"
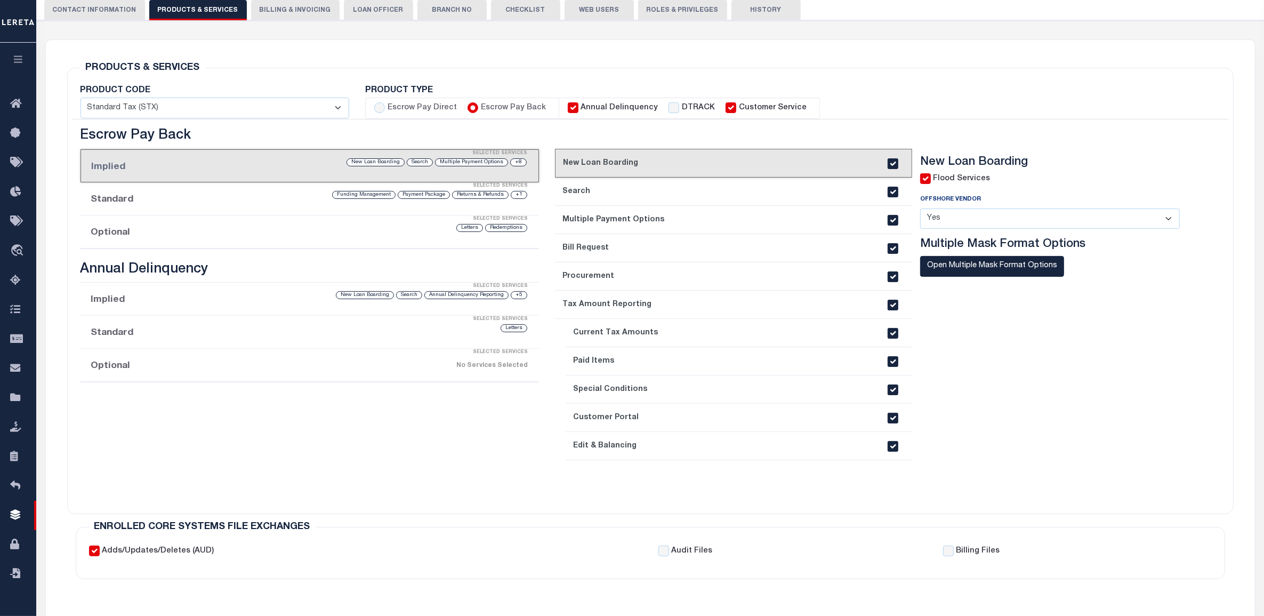
scroll to position [10, 0]
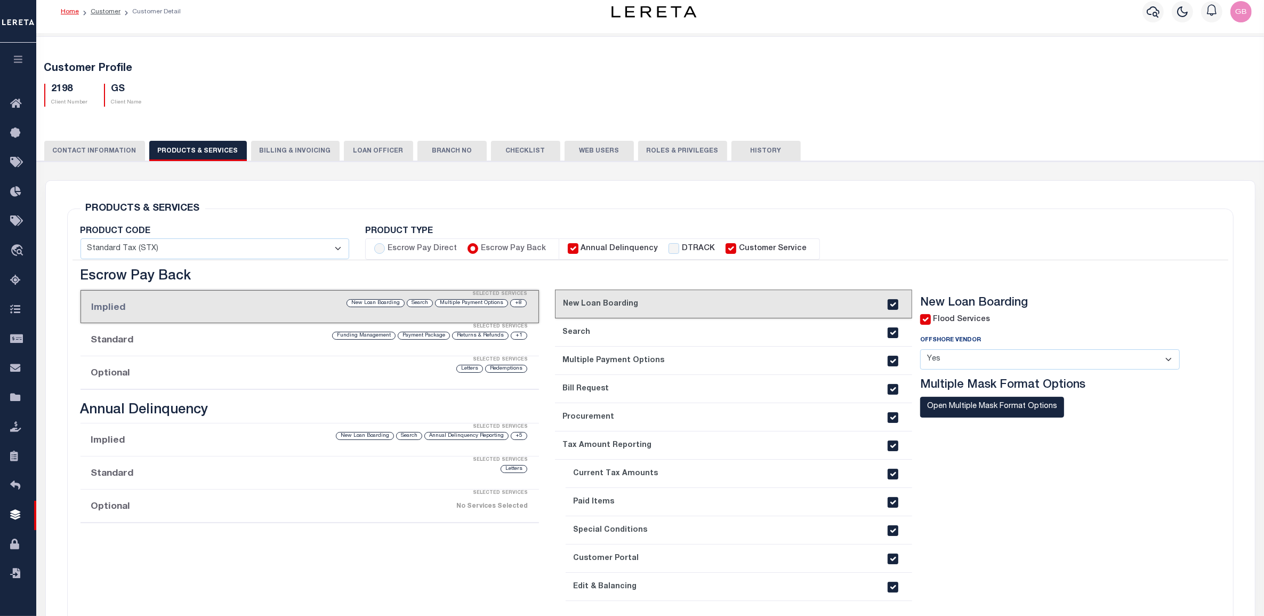
click at [732, 158] on button "History" at bounding box center [765, 151] width 69 height 20
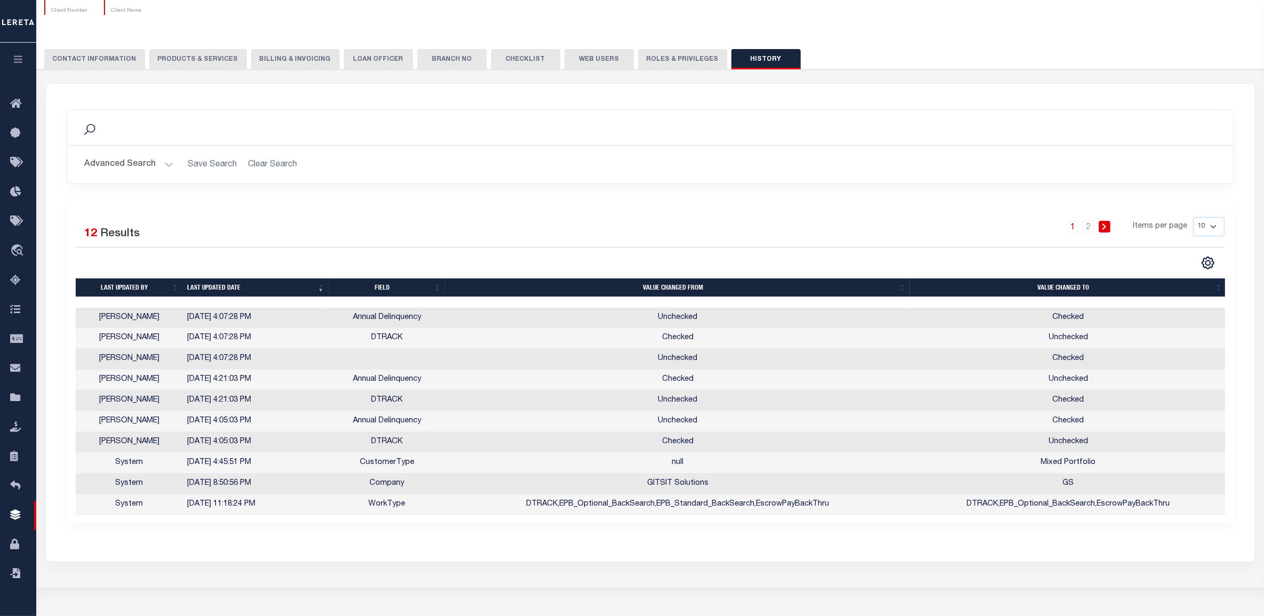
scroll to position [133, 0]
